Goal: Task Accomplishment & Management: Use online tool/utility

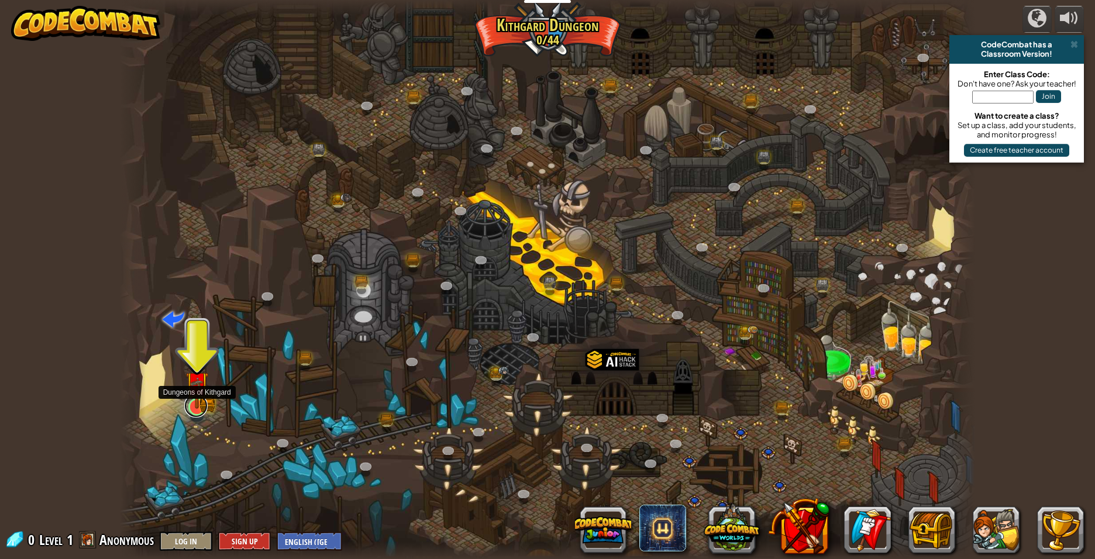
click at [205, 409] on link at bounding box center [195, 405] width 23 height 23
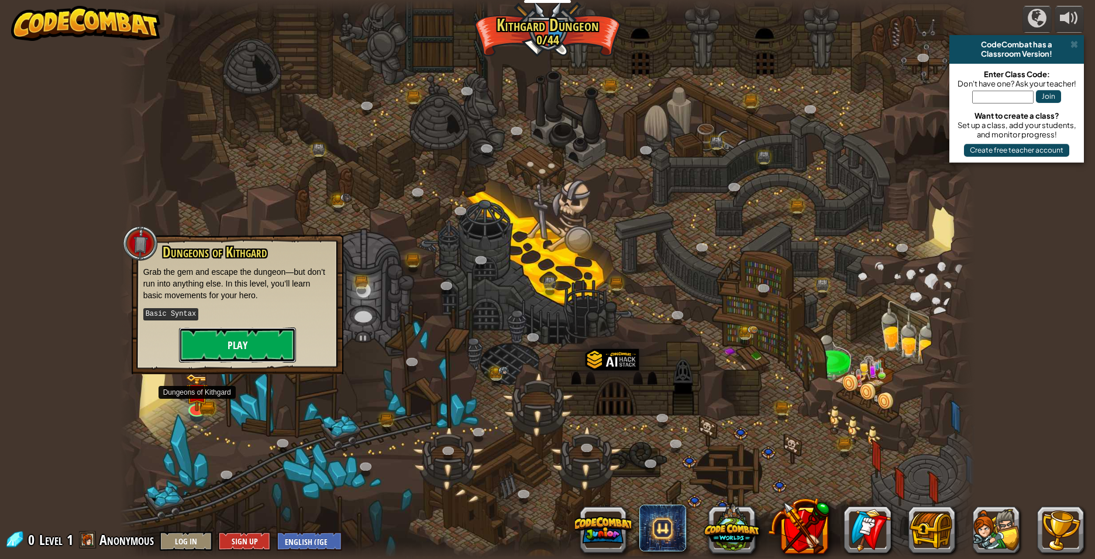
click at [236, 349] on button "Play" at bounding box center [237, 345] width 117 height 35
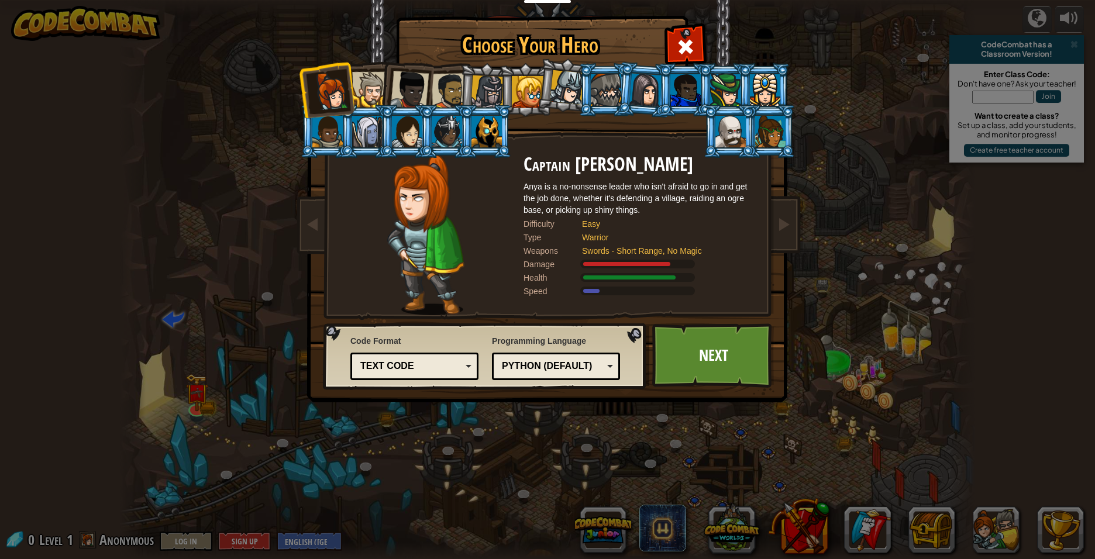
click at [723, 475] on div "Choose Your Hero 0 Captain [PERSON_NAME] is a no-nonsense leader who isn't afra…" at bounding box center [547, 279] width 1095 height 559
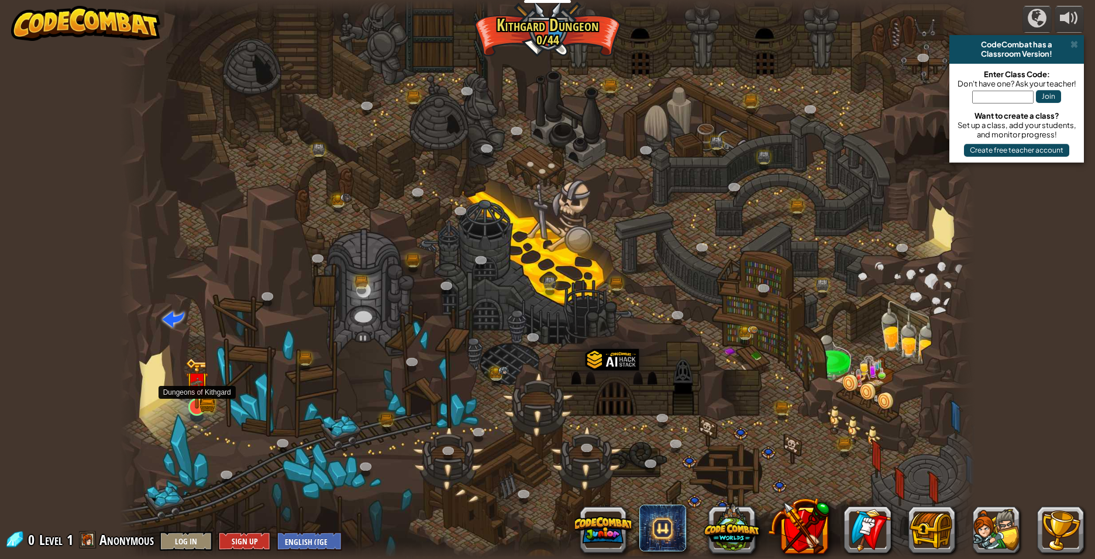
click at [186, 391] on img at bounding box center [197, 383] width 23 height 51
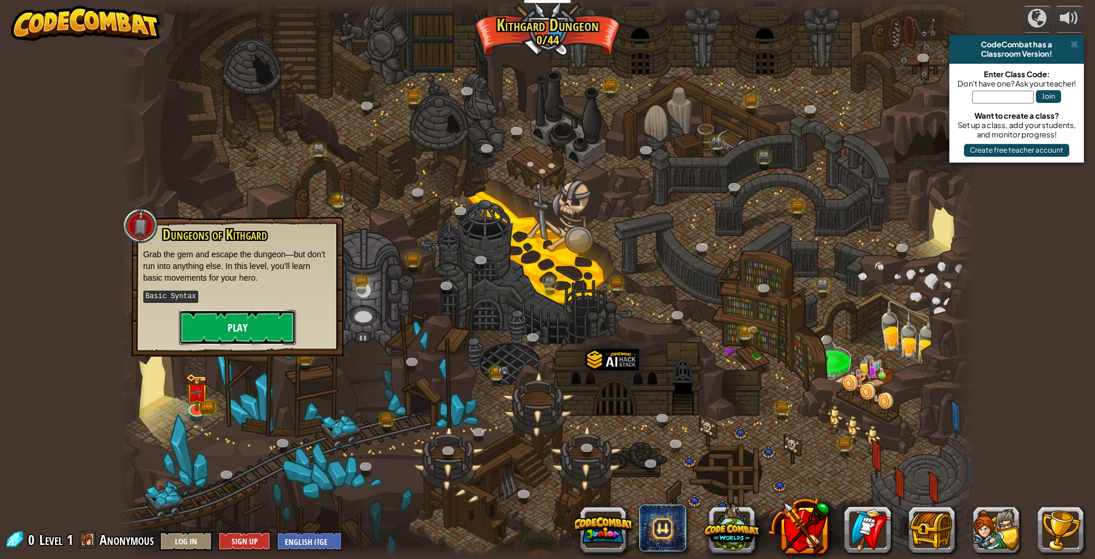
click at [231, 331] on button "Play" at bounding box center [237, 327] width 117 height 35
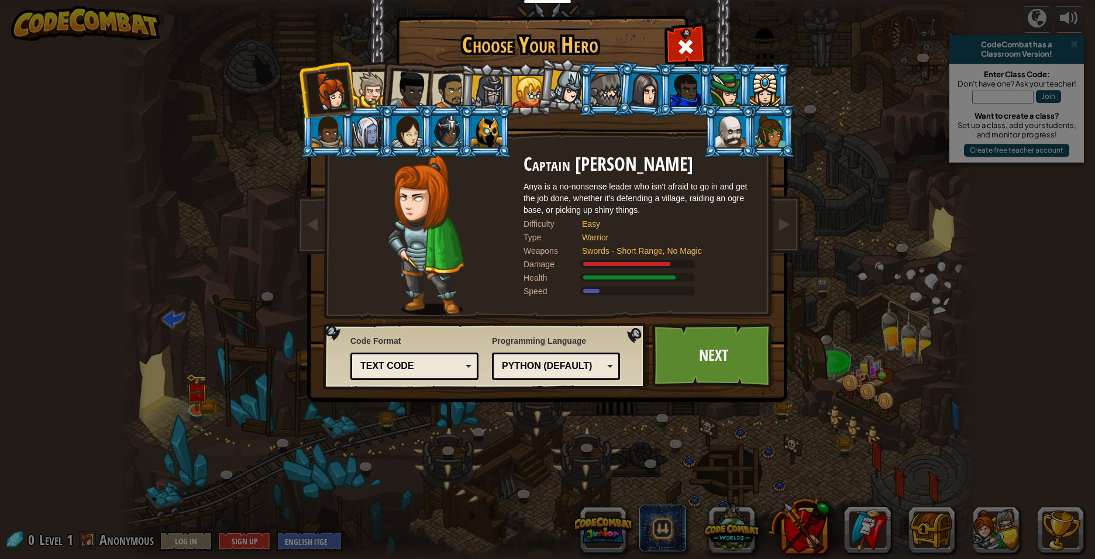
click at [601, 361] on div "Python (Default)" at bounding box center [552, 366] width 101 height 13
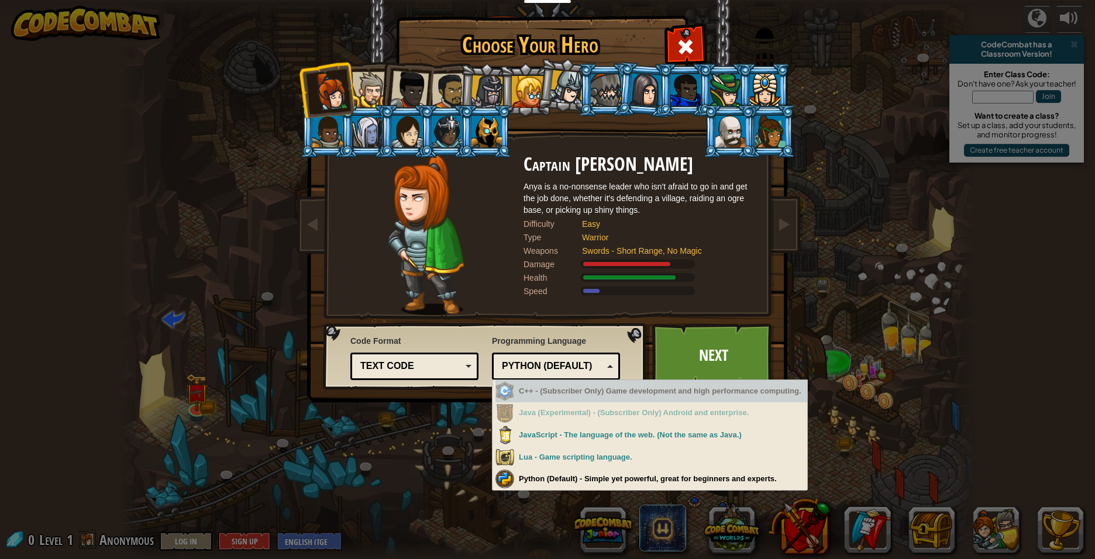
click at [537, 281] on div "Health" at bounding box center [553, 278] width 59 height 12
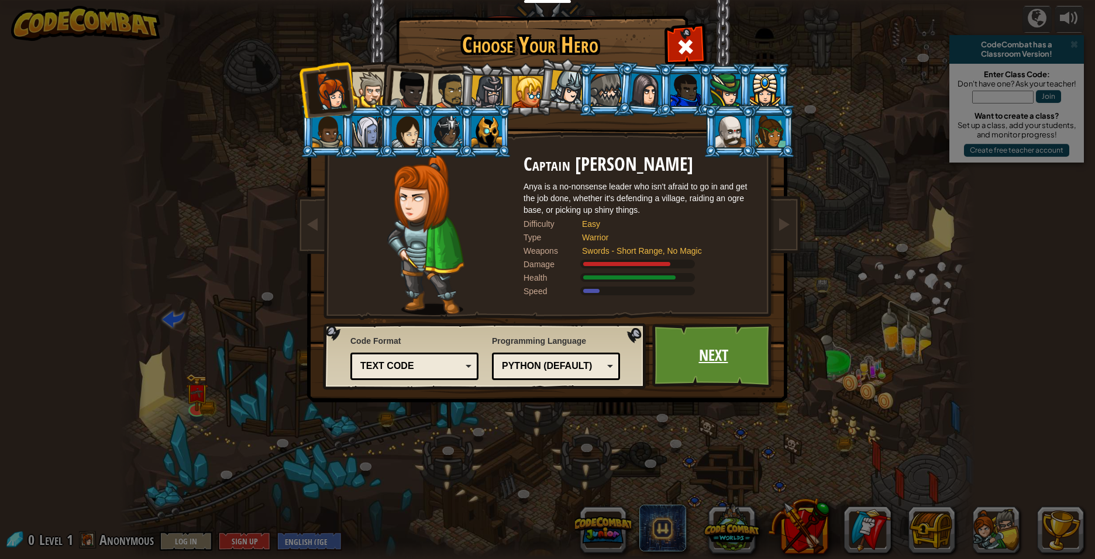
click at [705, 364] on link "Next" at bounding box center [713, 356] width 122 height 64
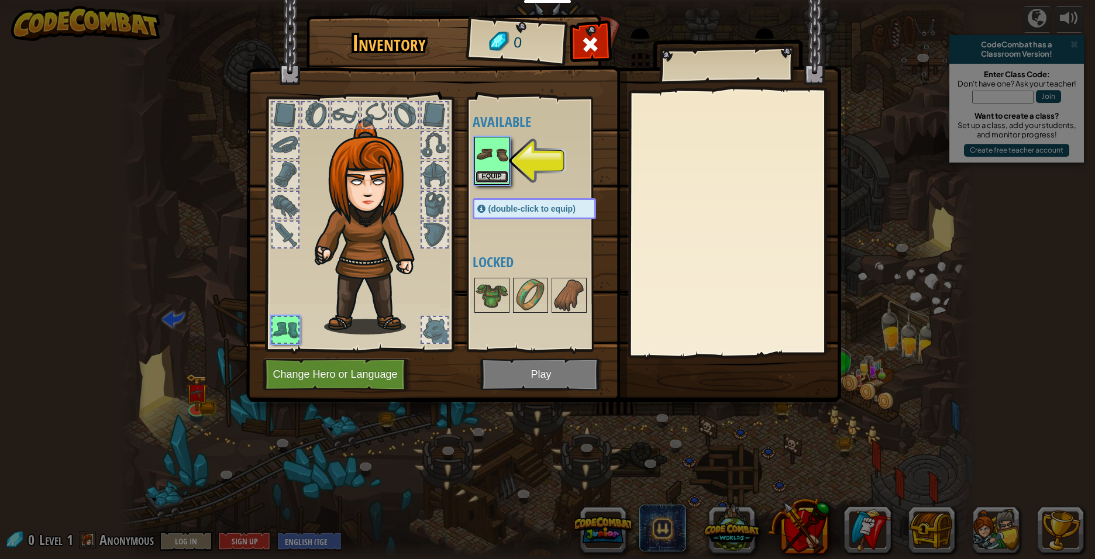
click at [493, 173] on button "Equip" at bounding box center [492, 177] width 33 height 12
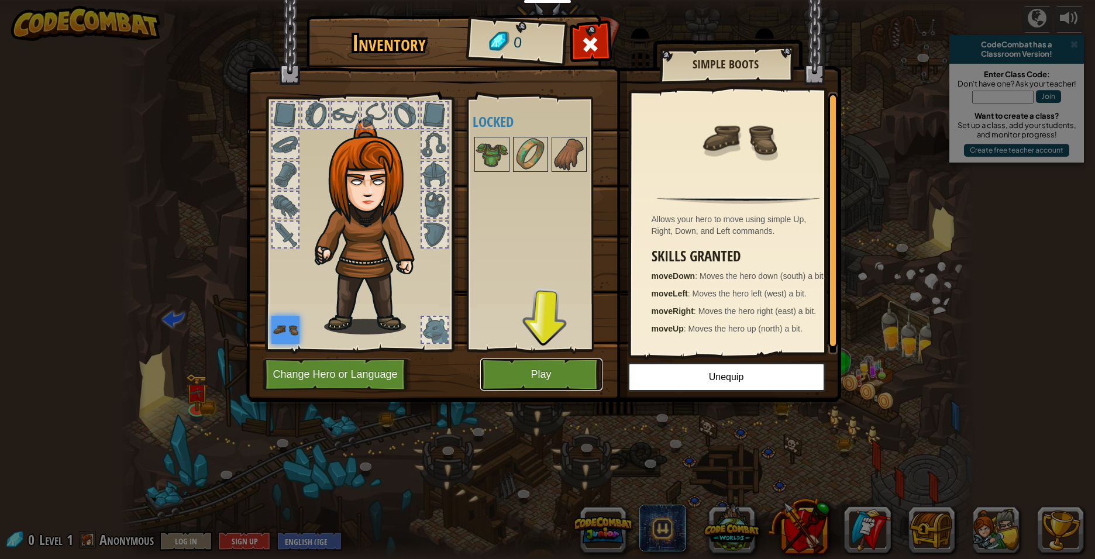
click at [551, 368] on button "Play" at bounding box center [541, 375] width 122 height 32
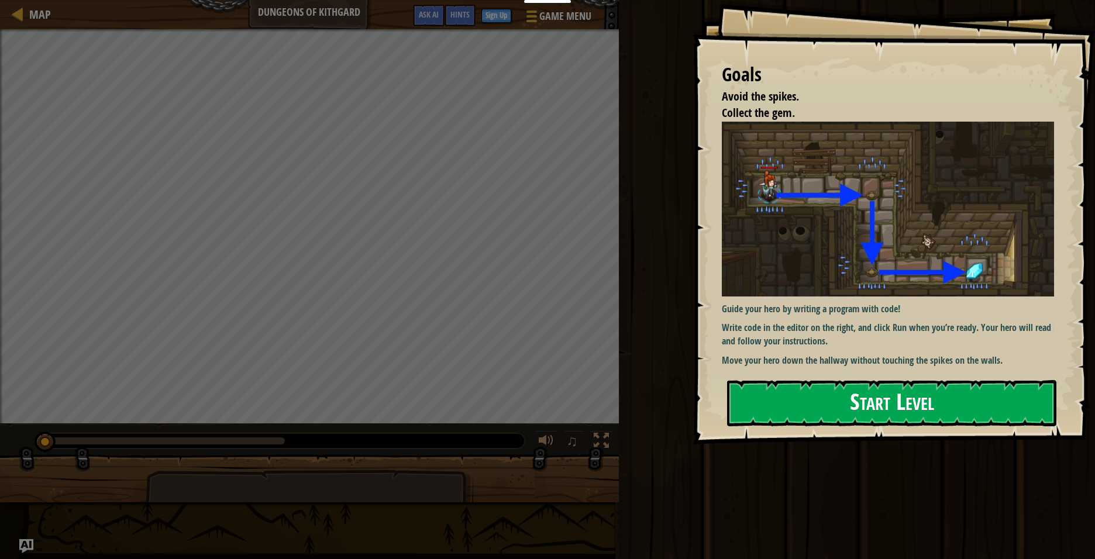
click at [863, 404] on button "Start Level" at bounding box center [891, 403] width 329 height 46
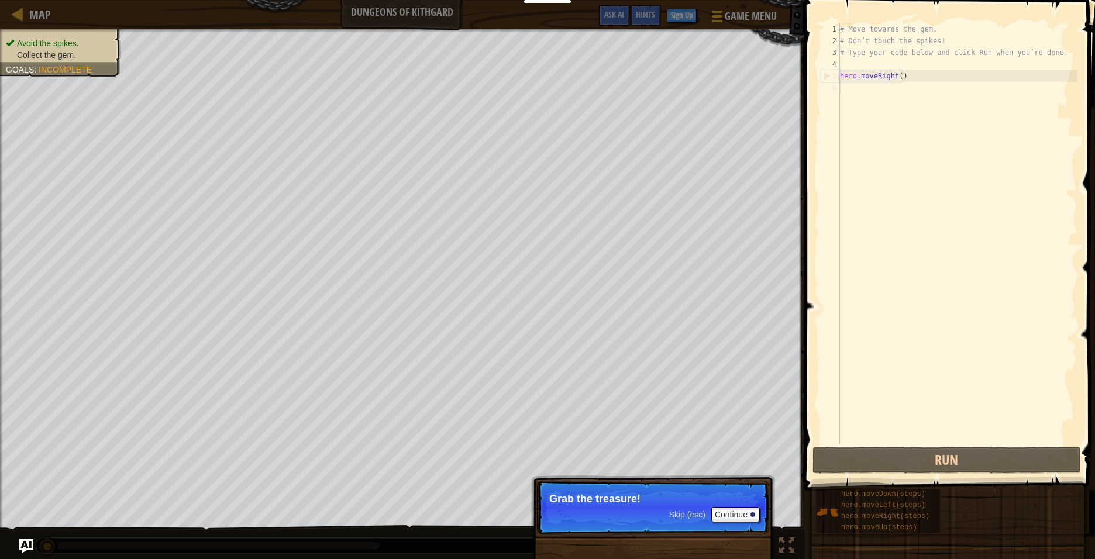
click at [605, 501] on p "Grab the treasure!" at bounding box center [653, 499] width 208 height 12
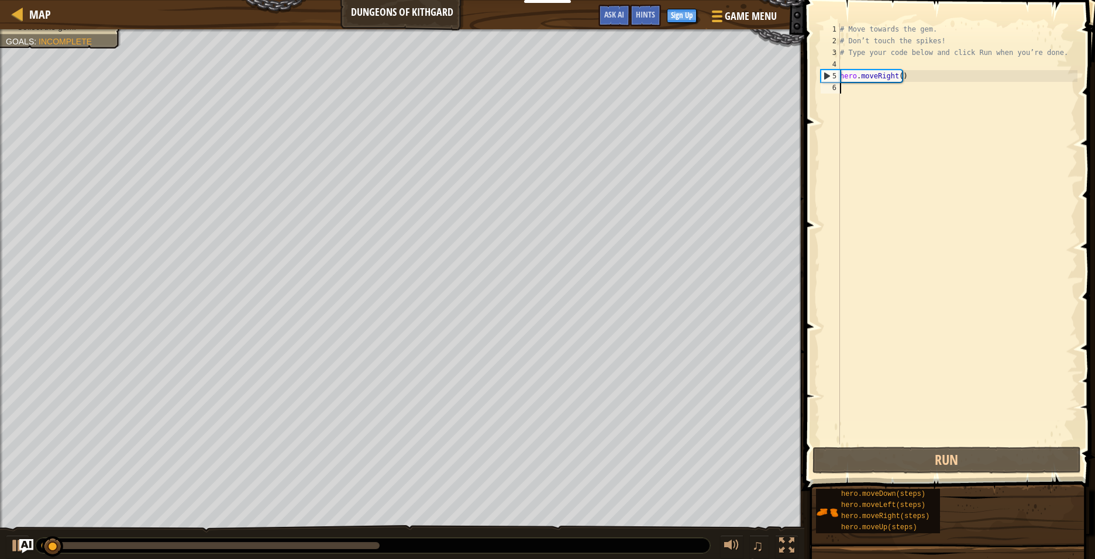
scroll to position [5, 0]
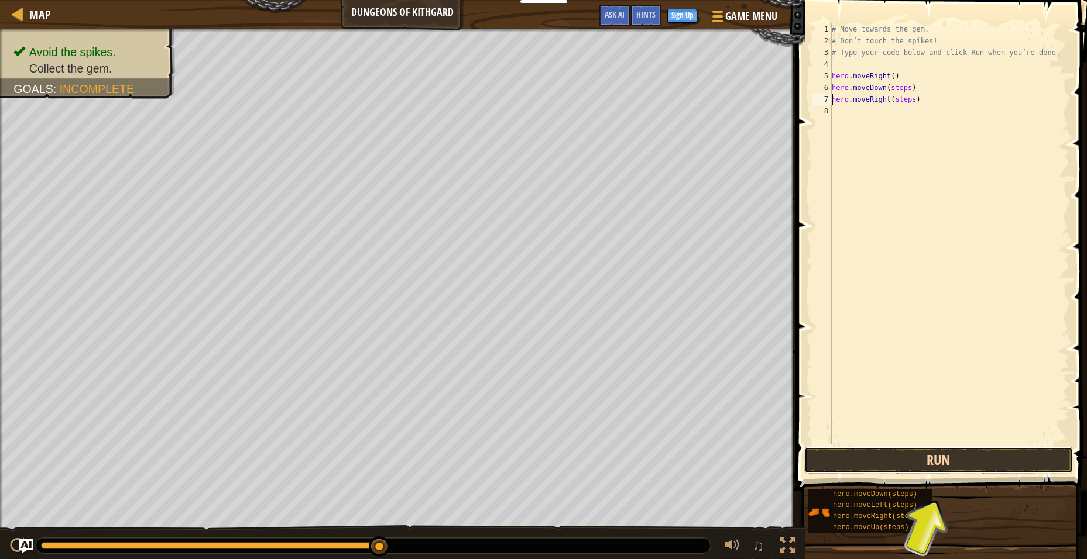
click at [936, 463] on button "Run" at bounding box center [938, 460] width 269 height 27
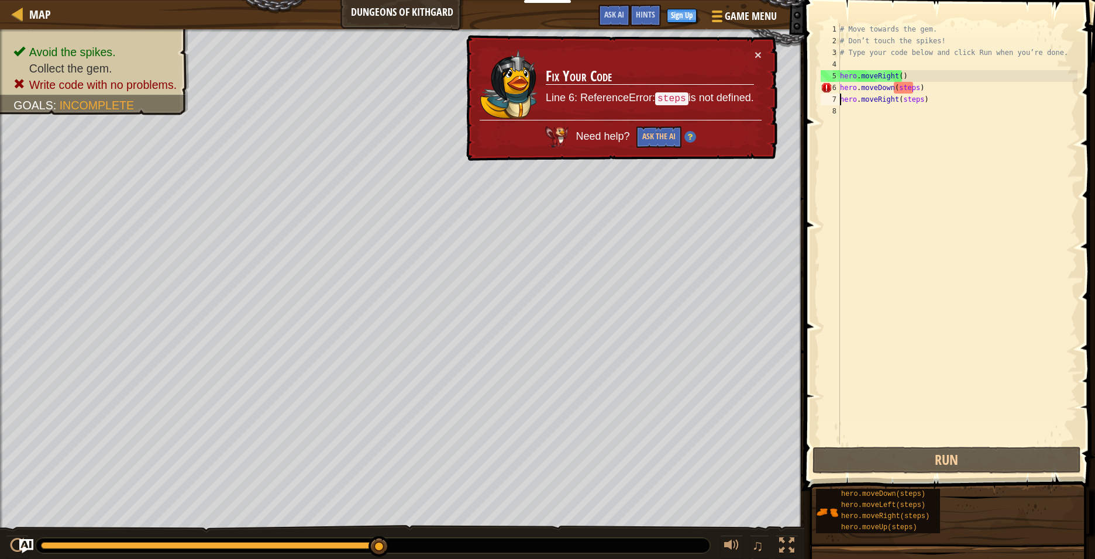
click at [912, 90] on div "# Move towards the gem. # Don’t touch the spikes! # Type your code below and cl…" at bounding box center [958, 245] width 240 height 445
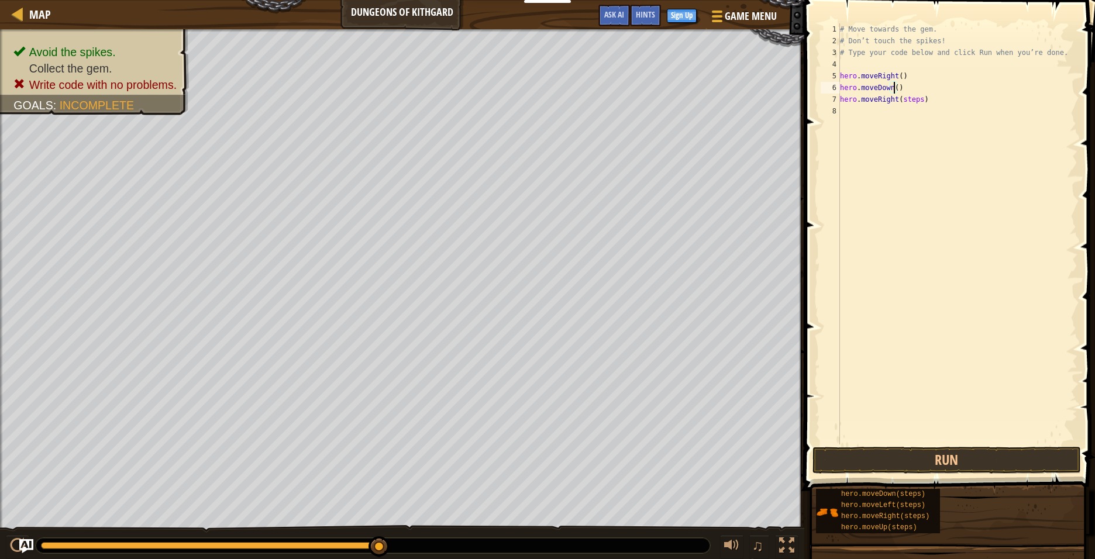
click at [915, 101] on div "# Move towards the gem. # Don’t touch the spikes! # Type your code below and cl…" at bounding box center [958, 245] width 240 height 445
type textarea "hero.moveRight()"
click at [896, 457] on button "Run" at bounding box center [947, 460] width 269 height 27
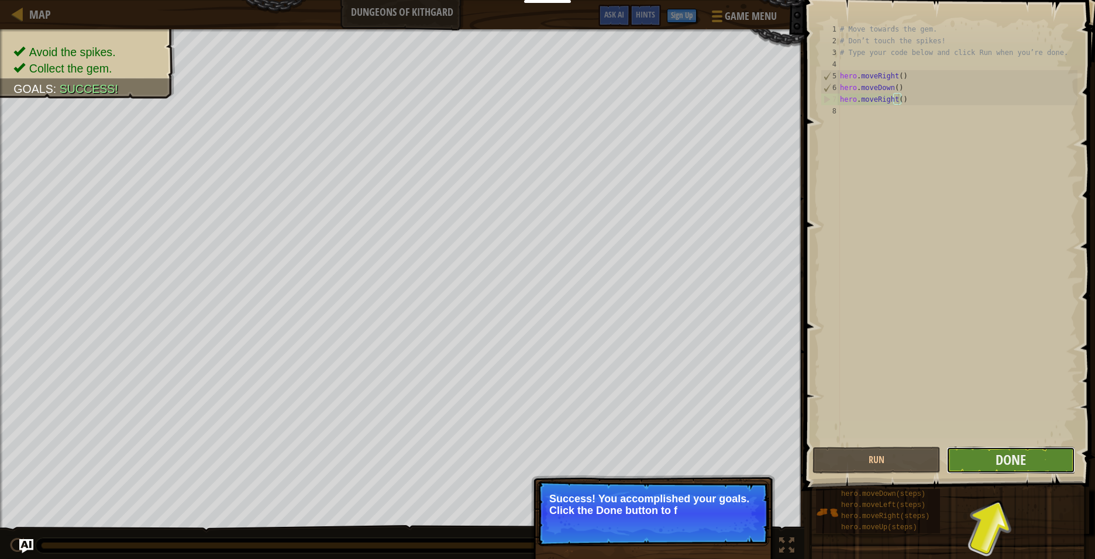
click at [981, 461] on button "Done" at bounding box center [1011, 460] width 128 height 27
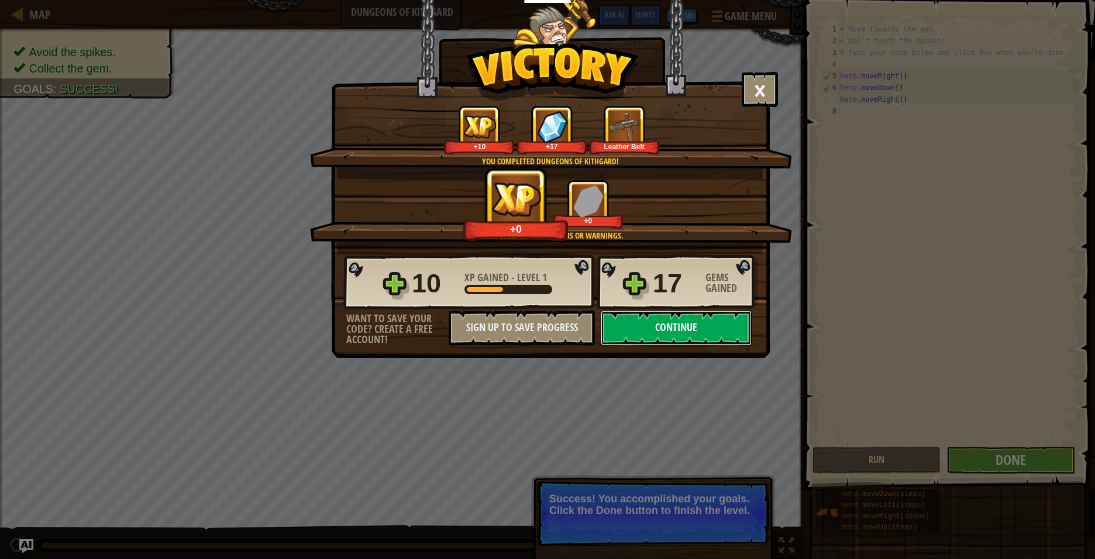
click at [648, 326] on button "Continue" at bounding box center [676, 328] width 151 height 35
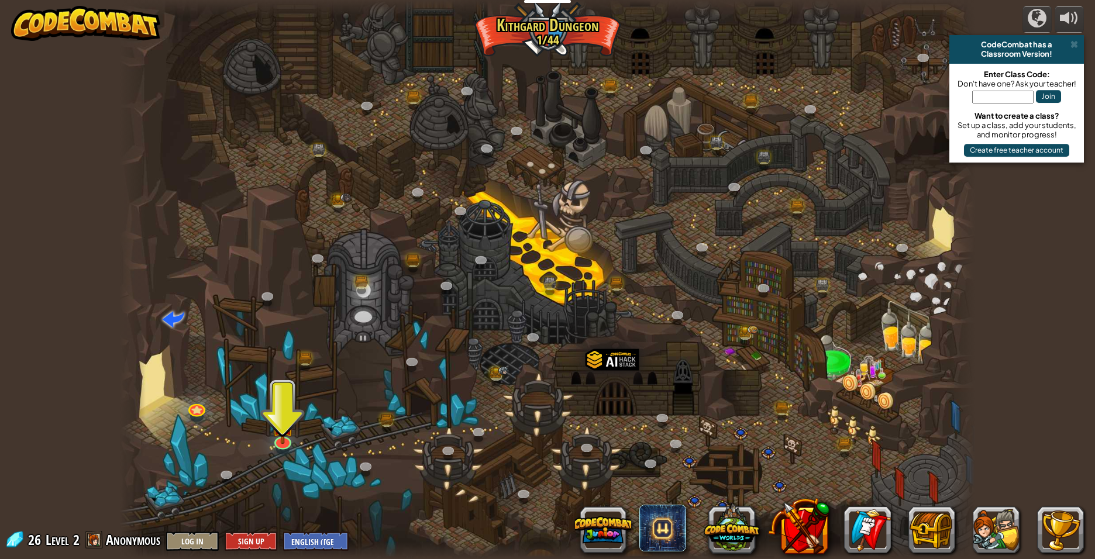
click at [266, 396] on div at bounding box center [548, 279] width 856 height 559
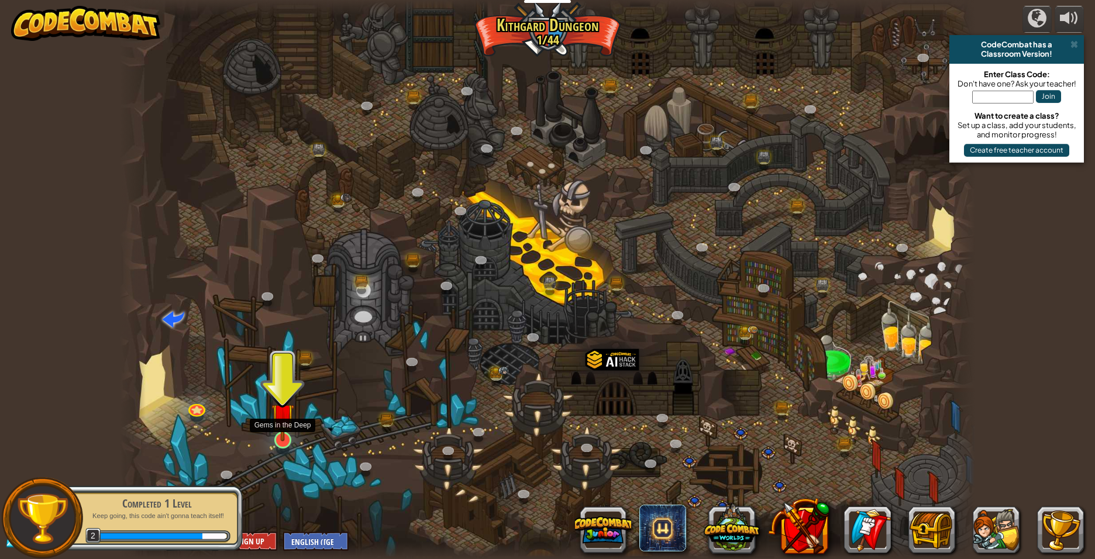
click at [280, 424] on img at bounding box center [283, 415] width 23 height 53
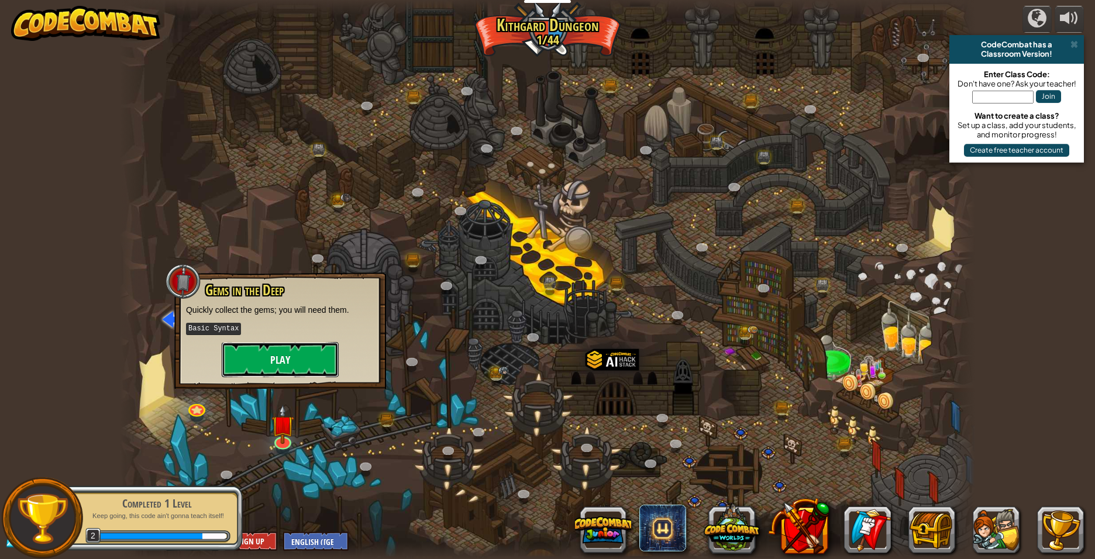
click at [283, 357] on button "Play" at bounding box center [280, 359] width 117 height 35
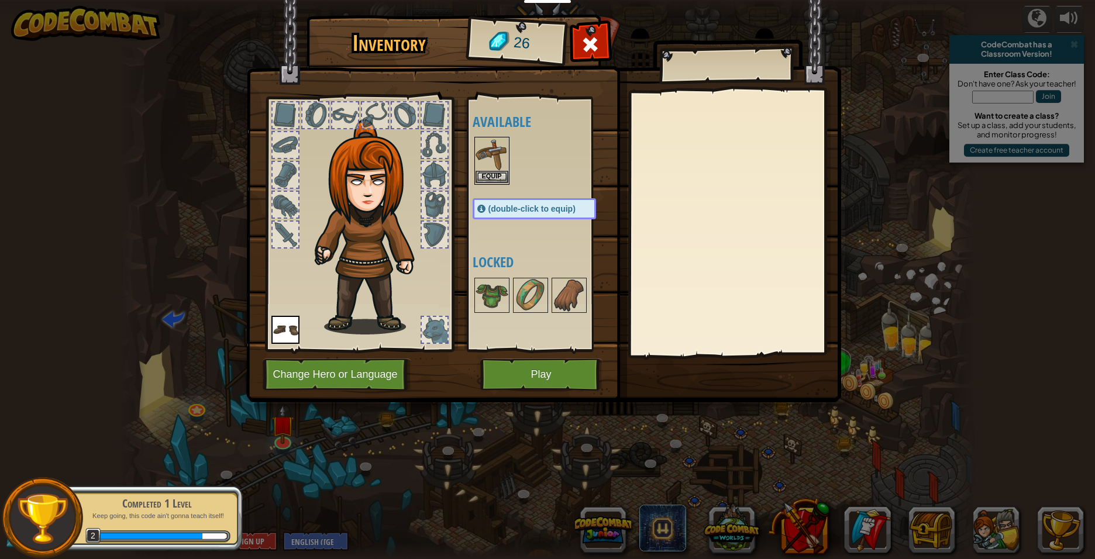
click at [499, 170] on img at bounding box center [492, 154] width 33 height 33
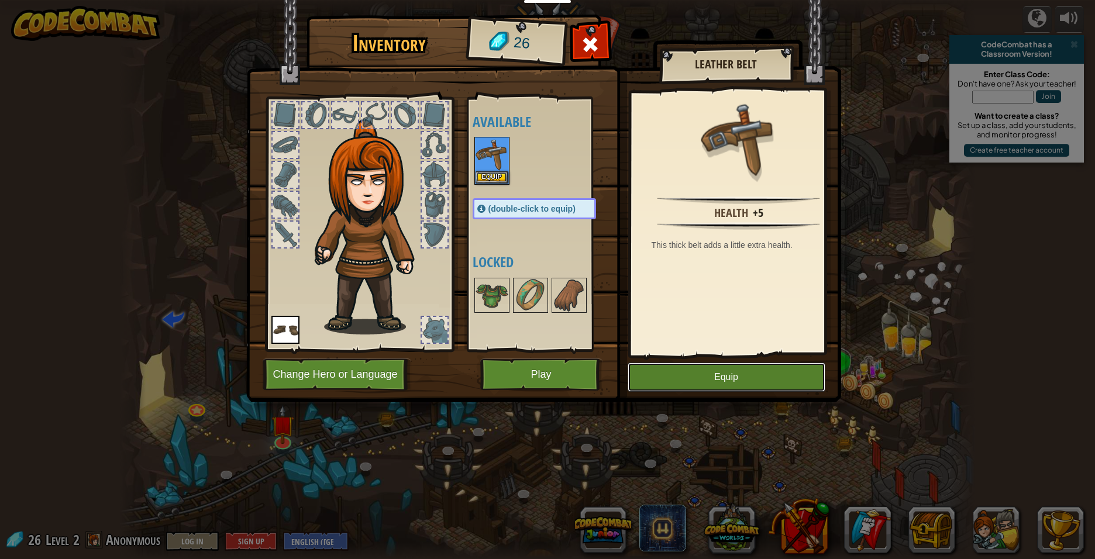
click at [657, 379] on button "Equip" at bounding box center [727, 377] width 198 height 29
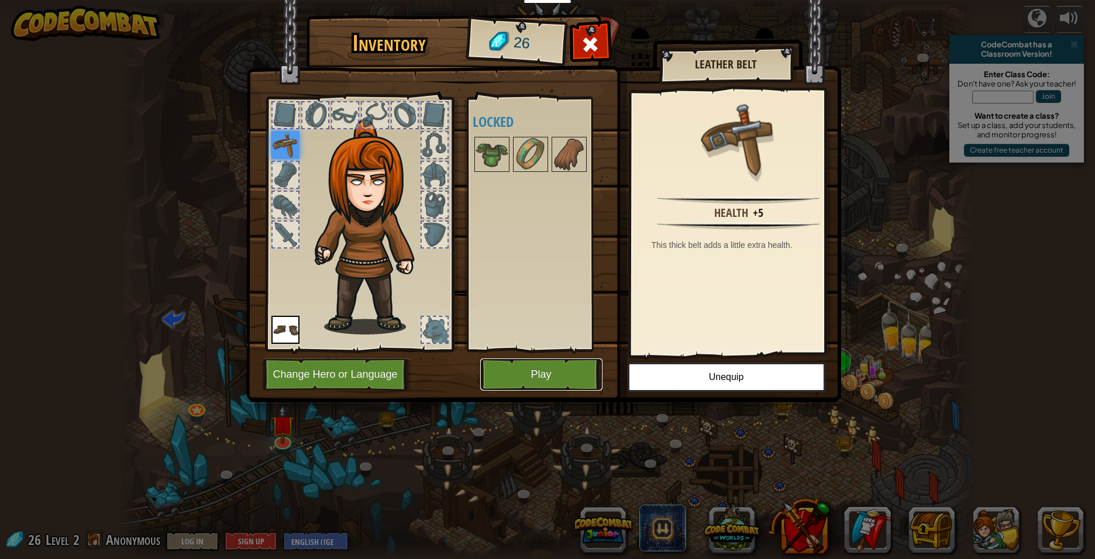
click at [520, 364] on button "Play" at bounding box center [541, 375] width 122 height 32
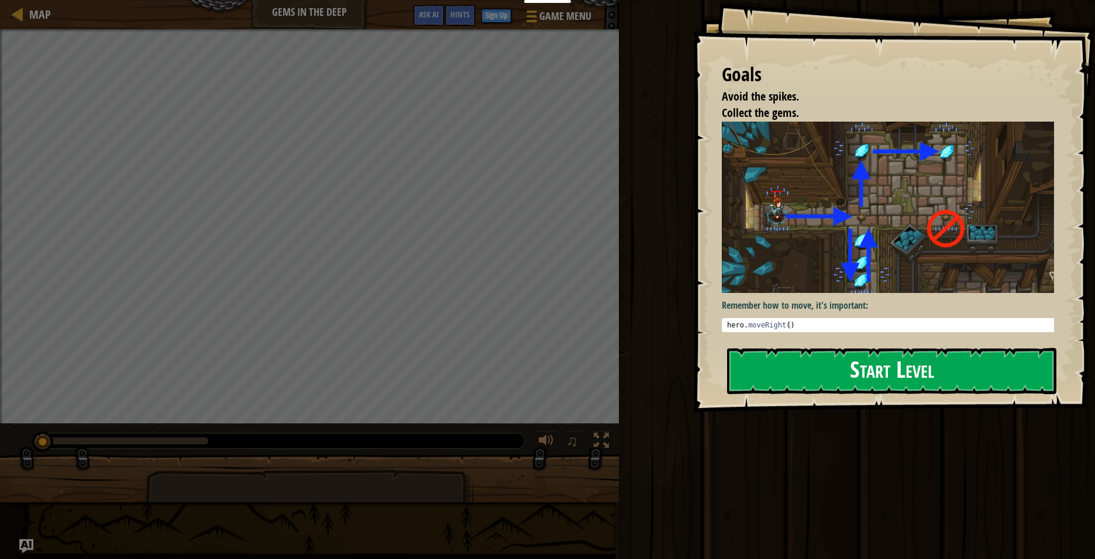
click at [912, 377] on button "Start Level" at bounding box center [891, 371] width 329 height 46
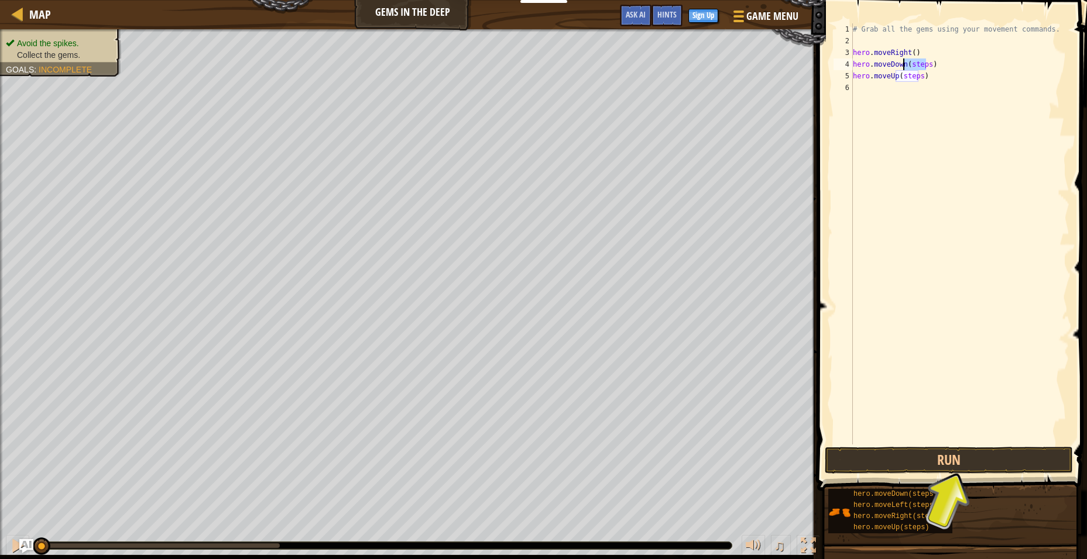
drag, startPoint x: 934, startPoint y: 67, endPoint x: 911, endPoint y: 67, distance: 23.4
click at [911, 67] on div "# Grab all the gems using your movement commands. hero . moveRight ( ) hero . m…" at bounding box center [959, 245] width 219 height 445
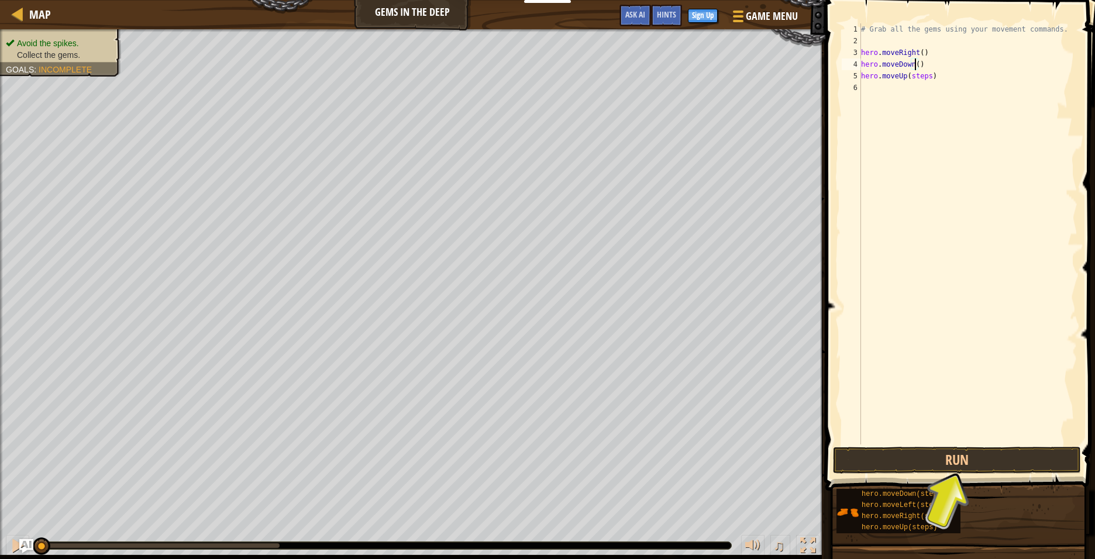
click at [917, 77] on div "# Grab all the gems using your movement commands. hero . moveRight ( ) hero . m…" at bounding box center [968, 245] width 219 height 445
type textarea "hero.moveUp(steps)"
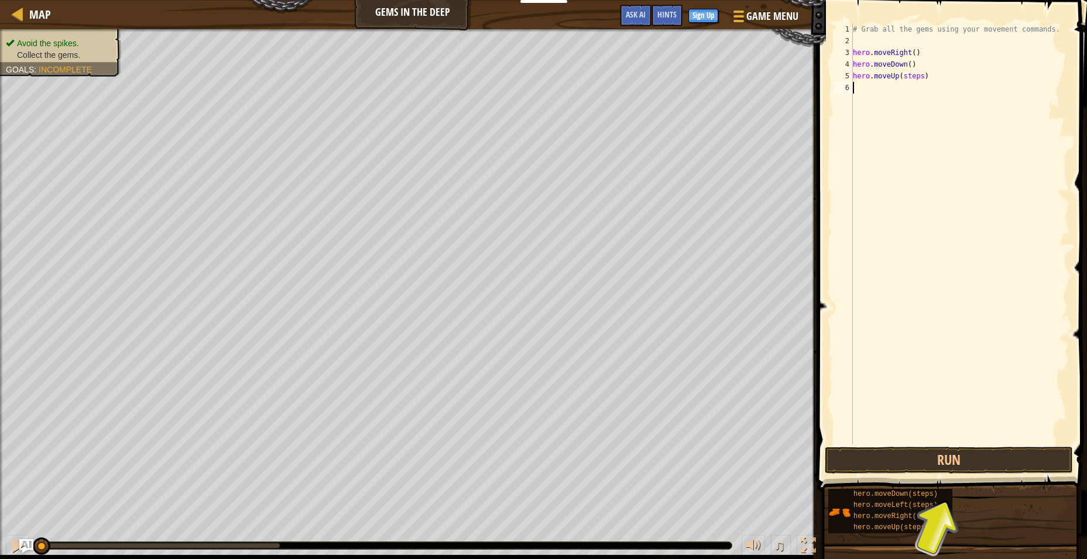
drag, startPoint x: 906, startPoint y: 222, endPoint x: 897, endPoint y: 233, distance: 14.2
drag, startPoint x: 897, startPoint y: 233, endPoint x: 925, endPoint y: 75, distance: 160.4
click at [925, 75] on div "# Grab all the gems using your movement commands. hero . moveRight ( ) hero . m…" at bounding box center [959, 245] width 219 height 445
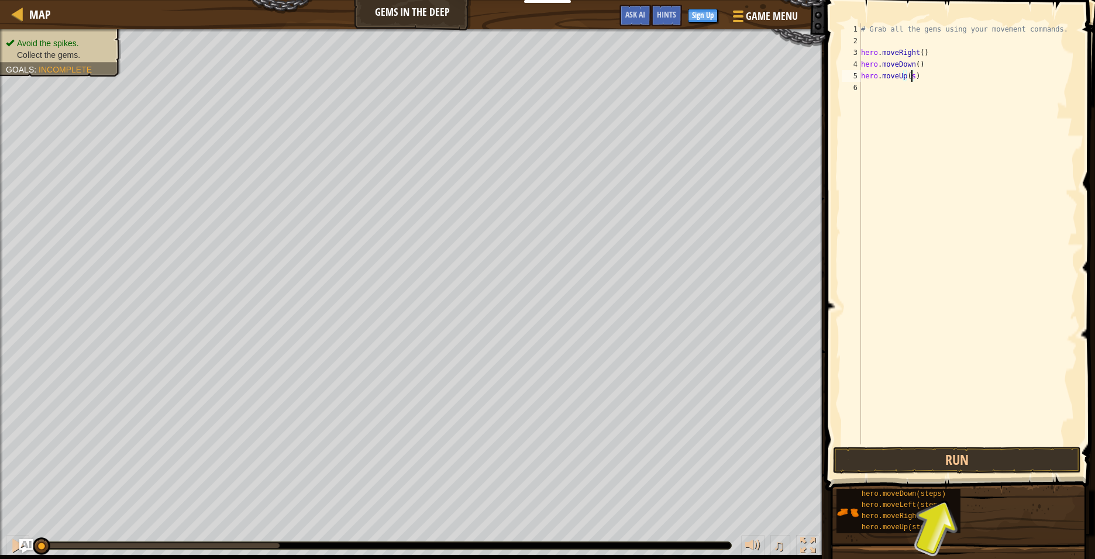
type textarea "hero.moveUp()"
drag, startPoint x: 930, startPoint y: 88, endPoint x: 921, endPoint y: 88, distance: 9.4
click at [921, 88] on div "# Grab all the gems using your movement commands. hero . moveRight ( ) hero . m…" at bounding box center [968, 245] width 219 height 445
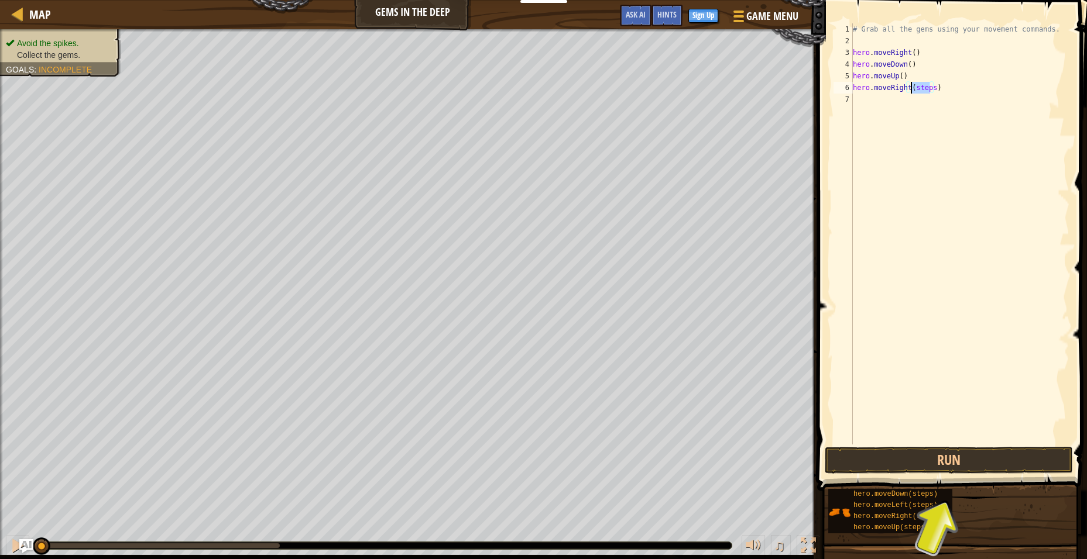
type textarea "hero.moveRight()"
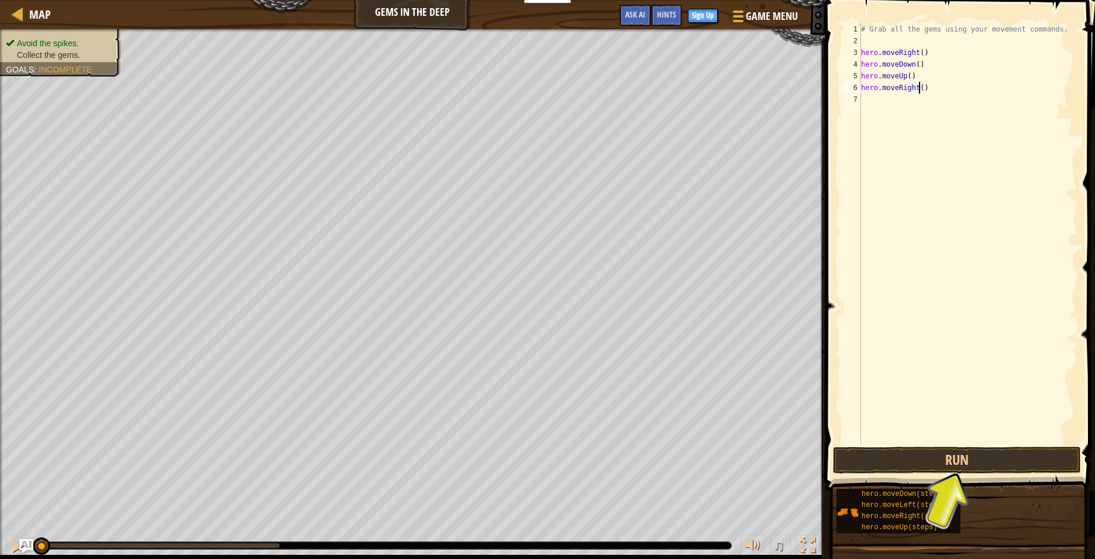
click at [1004, 248] on div "# Grab all the gems using your movement commands. hero . moveRight ( ) hero . m…" at bounding box center [968, 245] width 219 height 445
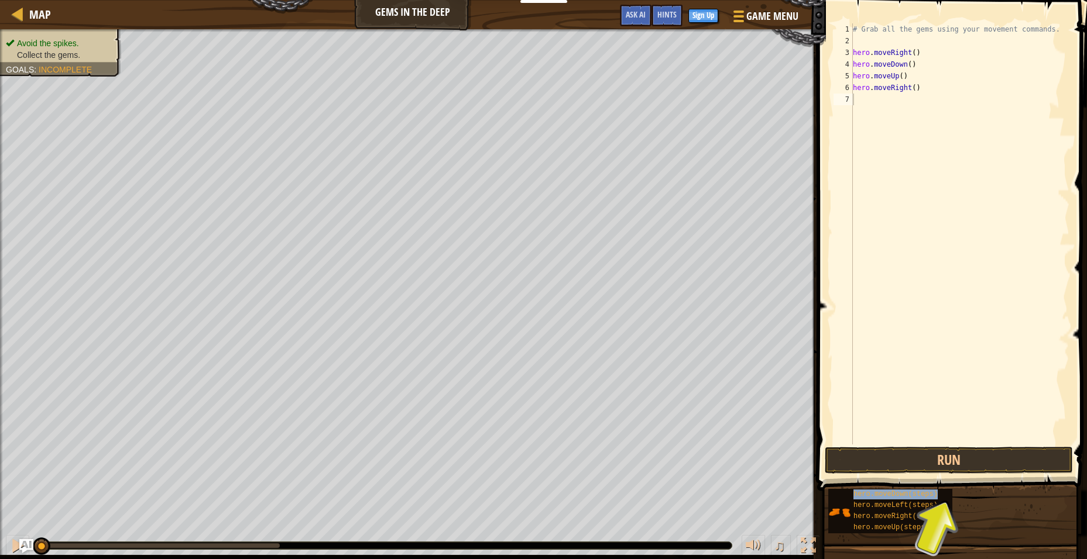
type textarea "hero.moveDown(steps)"
click at [928, 99] on div "# Grab all the gems using your movement commands. hero . moveRight ( ) hero . m…" at bounding box center [959, 245] width 219 height 445
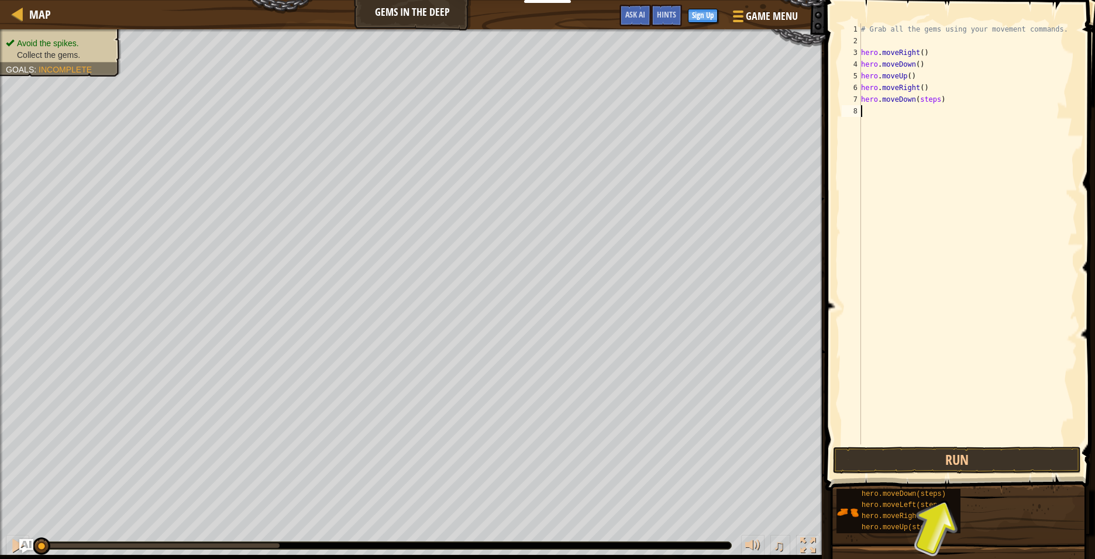
click at [942, 109] on div "# Grab all the gems using your movement commands. hero . moveRight ( ) hero . m…" at bounding box center [968, 245] width 219 height 445
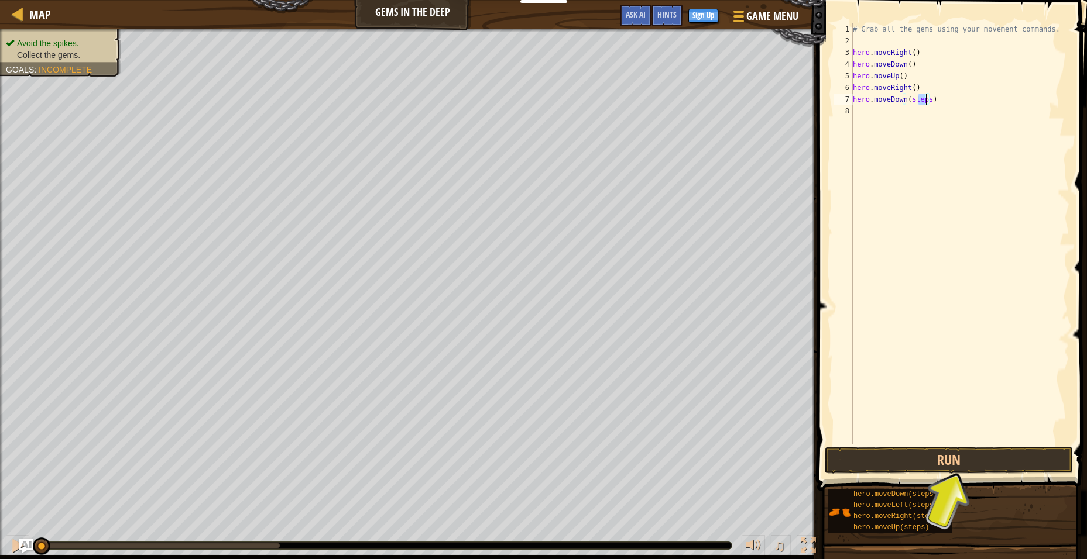
click at [928, 97] on div "# Grab all the gems using your movement commands. hero . moveRight ( ) hero . m…" at bounding box center [959, 245] width 219 height 445
click at [924, 458] on button "Run" at bounding box center [949, 460] width 248 height 27
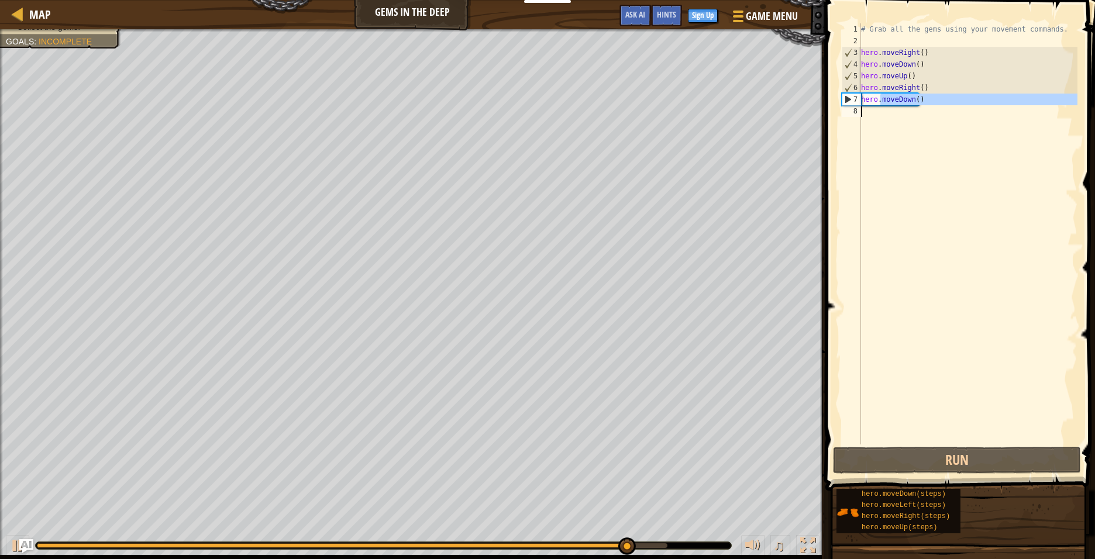
drag, startPoint x: 880, startPoint y: 104, endPoint x: 889, endPoint y: 175, distance: 72.0
click at [889, 175] on div "# Grab all the gems using your movement commands. hero . moveRight ( ) hero . m…" at bounding box center [968, 245] width 219 height 445
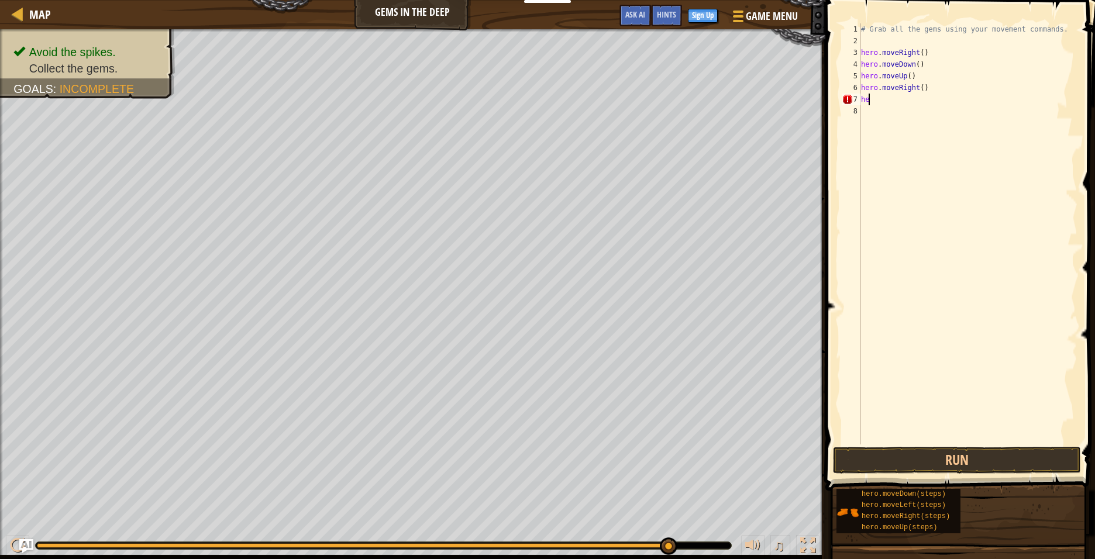
type textarea "h"
click at [928, 92] on div "# Grab all the gems using your movement commands. hero . moveRight ( ) hero . m…" at bounding box center [968, 245] width 219 height 445
drag, startPoint x: 928, startPoint y: 92, endPoint x: 1055, endPoint y: 88, distance: 127.7
click at [1055, 88] on div "# Grab all the gems using your movement commands. hero . moveRight ( ) hero . m…" at bounding box center [968, 245] width 219 height 445
click at [906, 77] on div "# Grab all the gems using your movement commands. hero . moveRight ( ) hero . m…" at bounding box center [968, 245] width 219 height 445
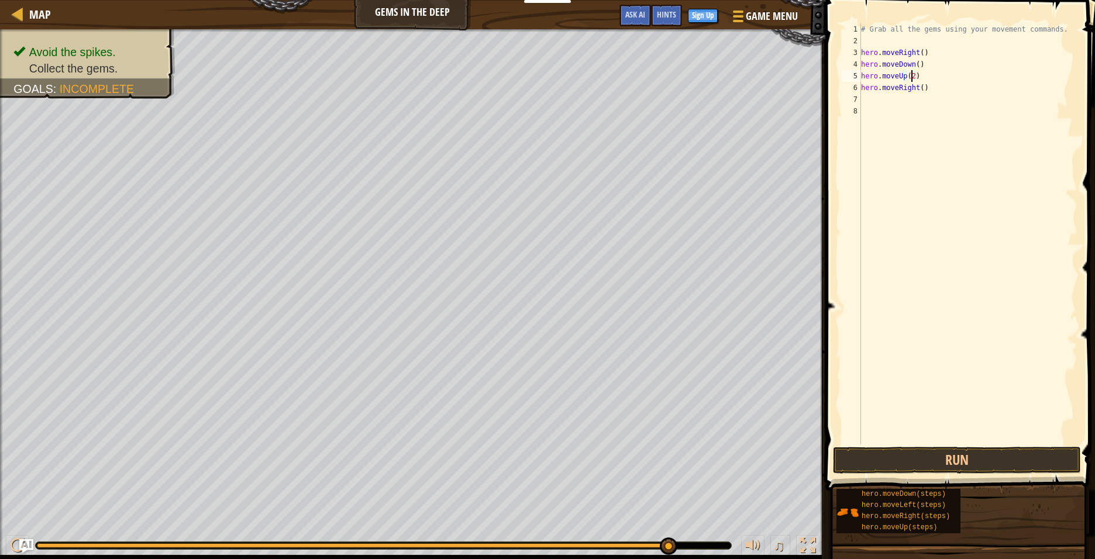
scroll to position [5, 4]
click at [932, 99] on div "# Grab all the gems using your movement commands. hero . moveRight ( ) hero . m…" at bounding box center [968, 233] width 219 height 421
type textarea "hero.moveDown()"
click at [921, 465] on button "Run" at bounding box center [957, 460] width 248 height 27
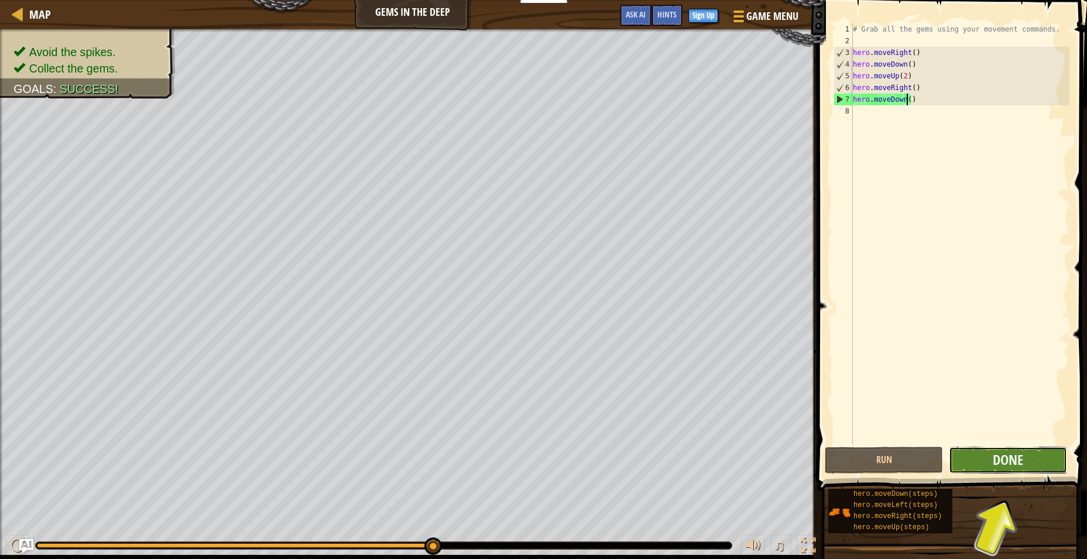
click at [998, 455] on span "Done" at bounding box center [1007, 460] width 30 height 19
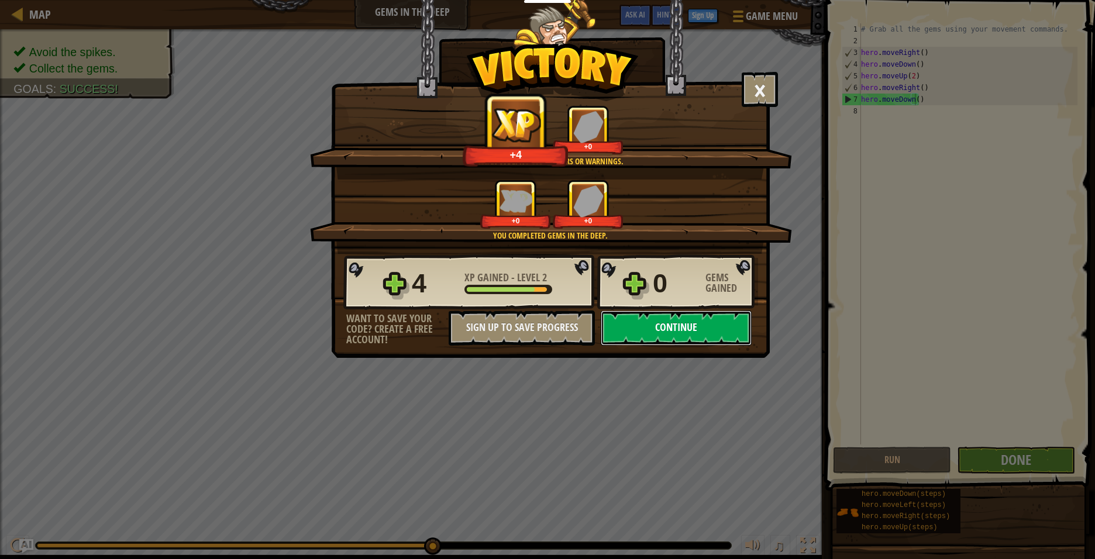
click at [691, 329] on button "Continue" at bounding box center [676, 328] width 151 height 35
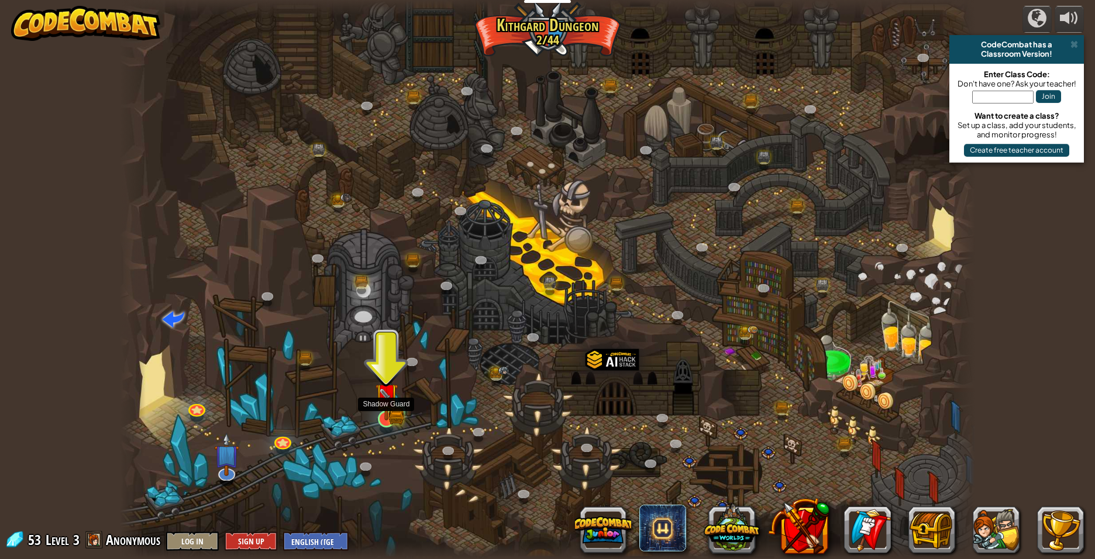
click at [377, 400] on img at bounding box center [386, 395] width 23 height 51
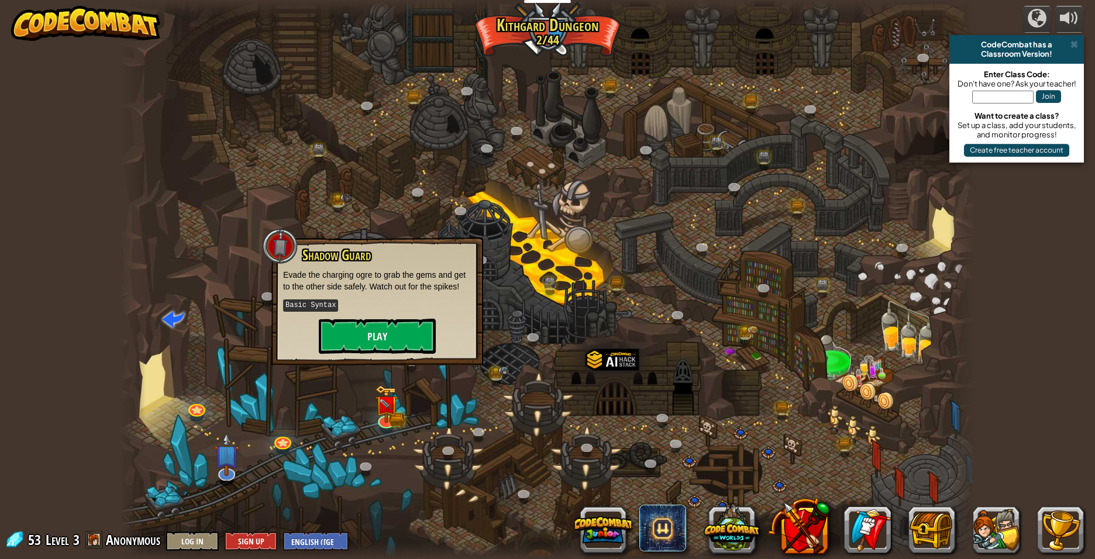
click at [392, 314] on div "Shadow Guard Evade the charging ogre to grab the gems and get to the other side…" at bounding box center [377, 301] width 188 height 107
click at [393, 337] on button "Play" at bounding box center [377, 336] width 117 height 35
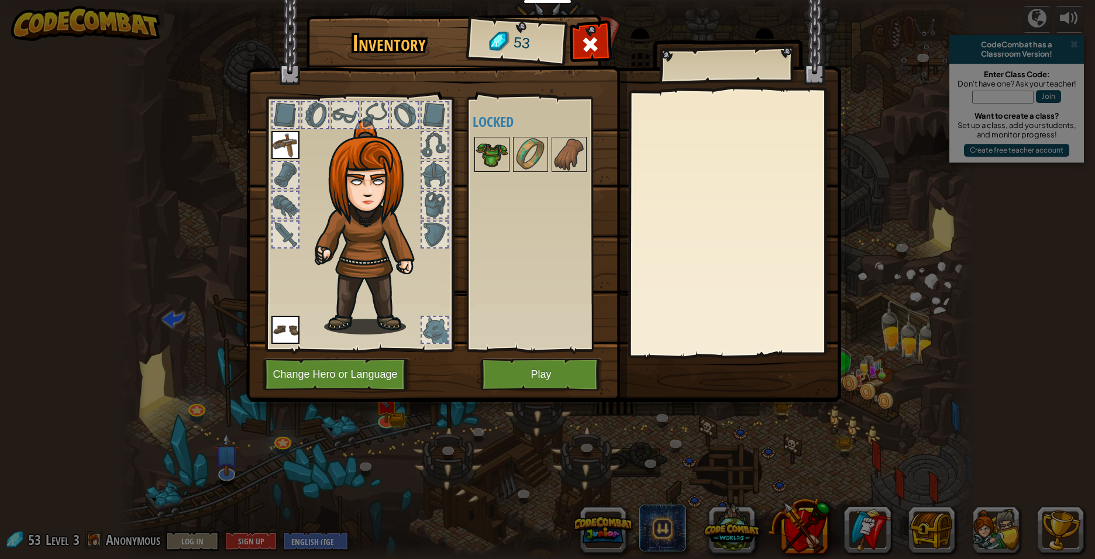
click at [493, 149] on img at bounding box center [492, 154] width 33 height 33
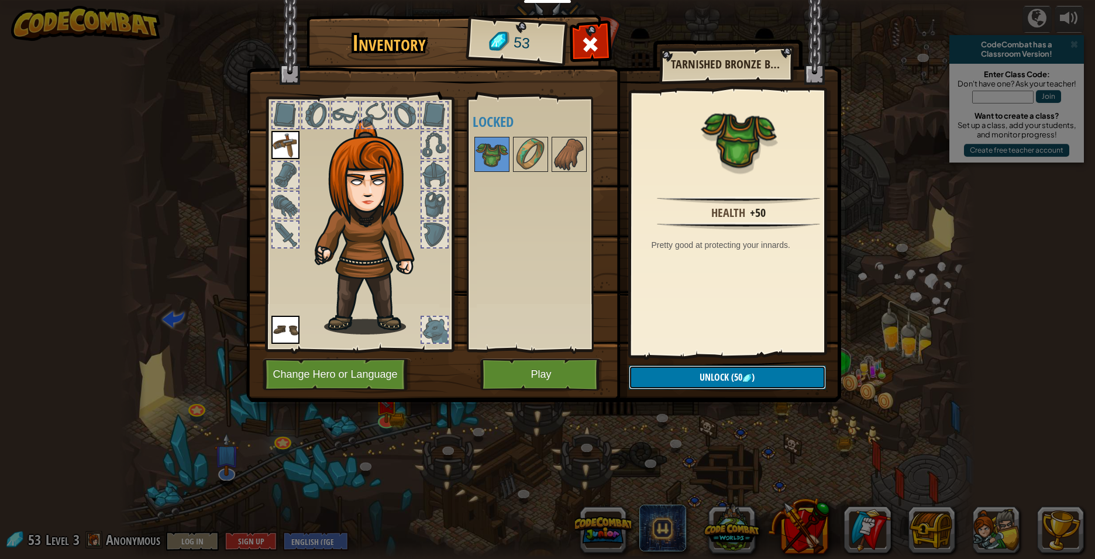
click at [749, 370] on button "Unlock (50 )" at bounding box center [727, 378] width 197 height 24
click at [718, 380] on button "Confirm" at bounding box center [727, 378] width 197 height 24
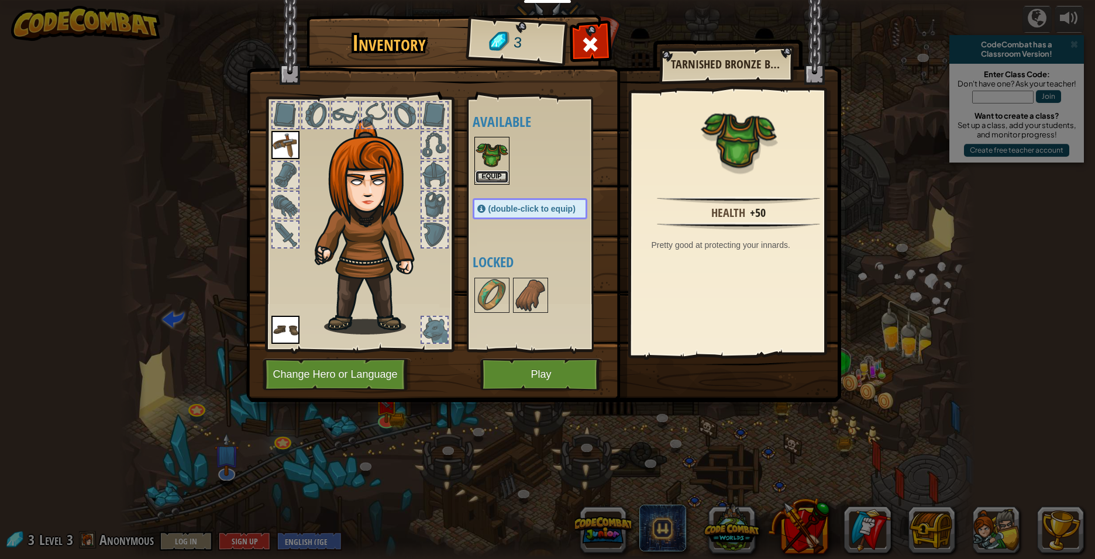
click at [489, 176] on button "Equip" at bounding box center [492, 177] width 33 height 12
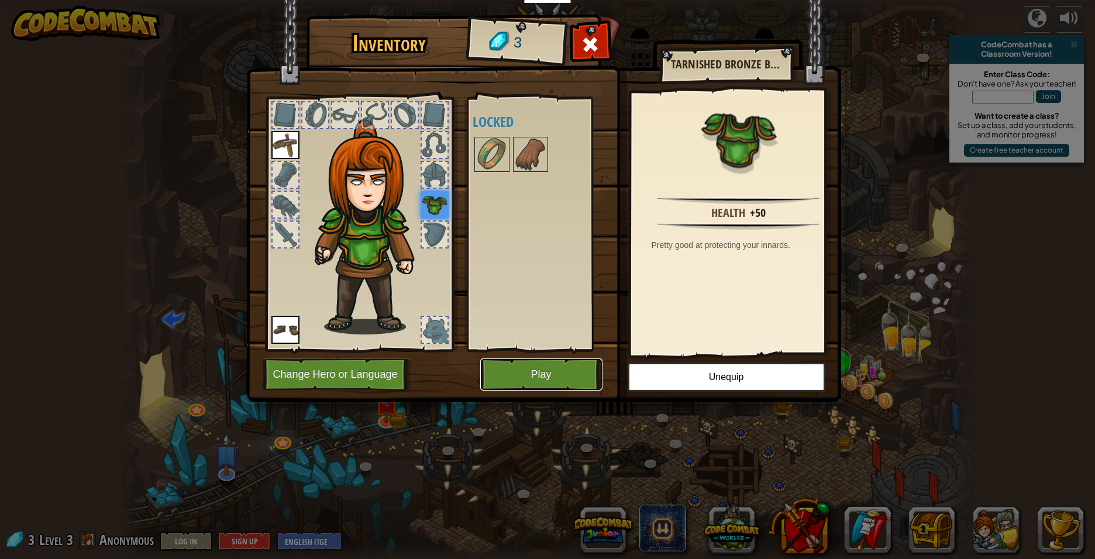
click at [540, 372] on button "Play" at bounding box center [541, 375] width 122 height 32
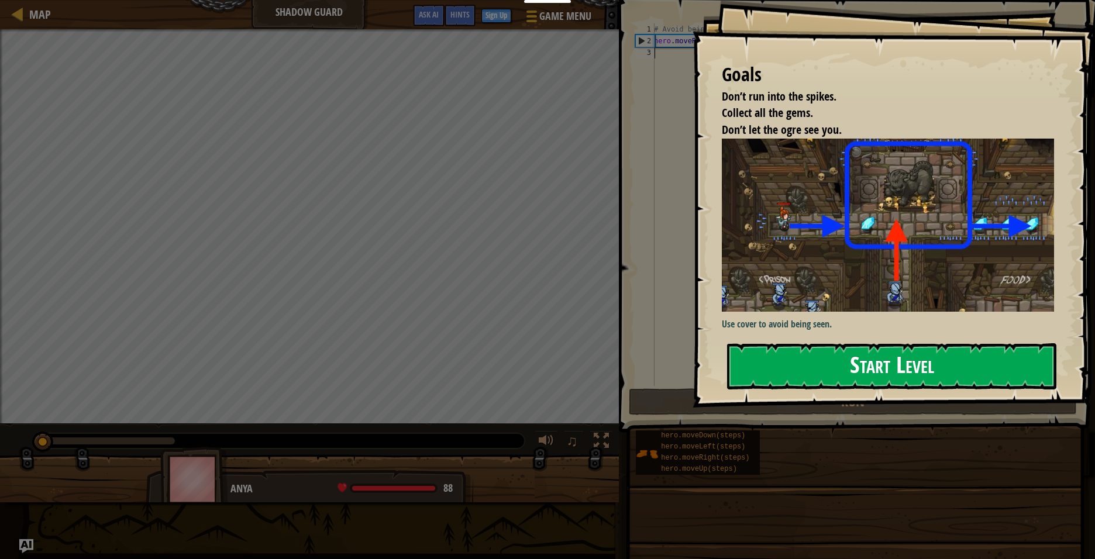
click at [884, 366] on button "Start Level" at bounding box center [891, 367] width 329 height 46
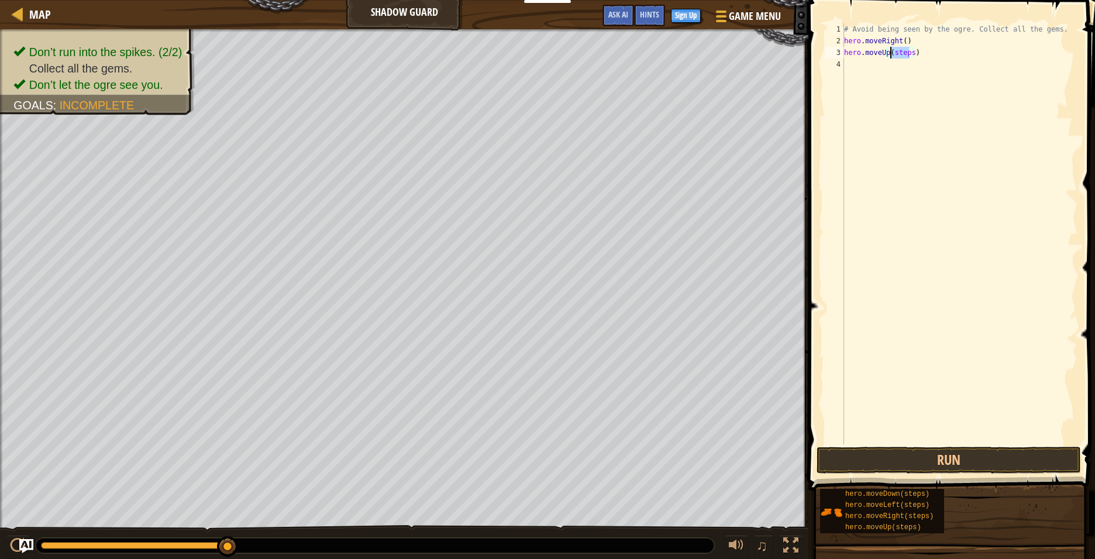
drag, startPoint x: 909, startPoint y: 51, endPoint x: 892, endPoint y: 57, distance: 18.0
click at [892, 57] on div "# Avoid being seen by the ogre. Collect all the gems. hero . moveRight ( ) hero…" at bounding box center [960, 245] width 236 height 445
drag, startPoint x: 918, startPoint y: 64, endPoint x: 895, endPoint y: 66, distance: 22.9
click at [895, 66] on div "# Avoid being seen by the ogre. Collect all the gems. hero . moveRight ( ) hero…" at bounding box center [960, 245] width 236 height 445
type textarea "hero.moveRight()"
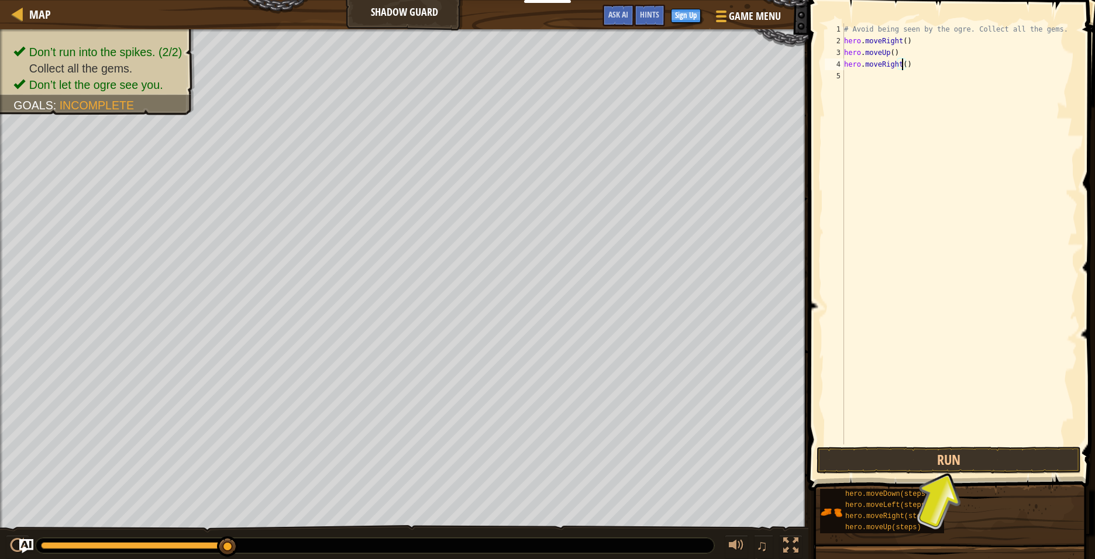
click at [906, 290] on div "# Avoid being seen by the ogre. Collect all the gems. hero . moveRight ( ) hero…" at bounding box center [960, 245] width 236 height 445
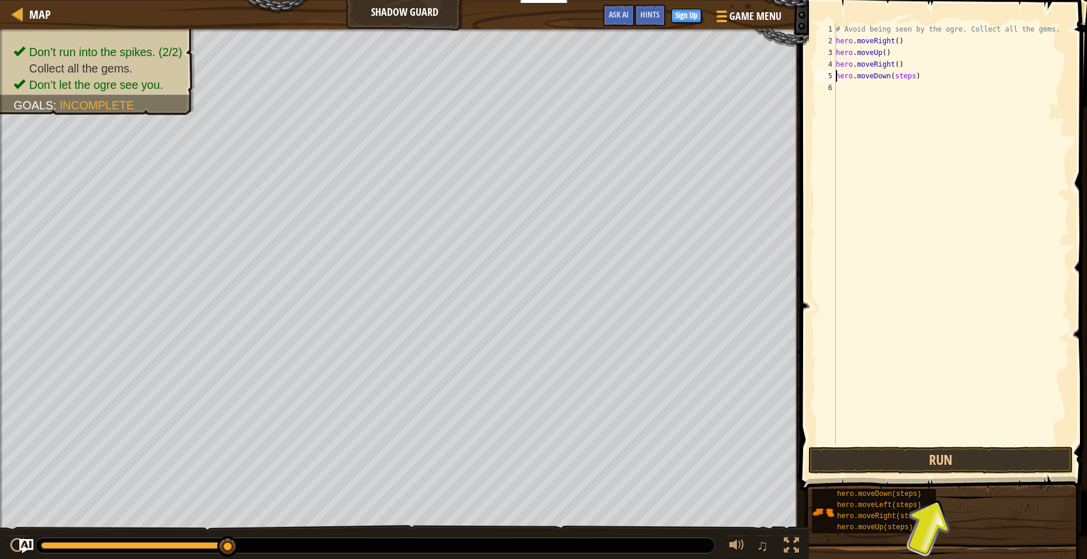
click at [911, 76] on div "# Avoid being seen by the ogre. Collect all the gems. hero . moveRight ( ) hero…" at bounding box center [951, 245] width 236 height 445
type textarea "hero.moveDown()"
click at [911, 94] on div "# Avoid being seen by the ogre. Collect all the gems. hero . moveRight ( ) hero…" at bounding box center [951, 245] width 236 height 445
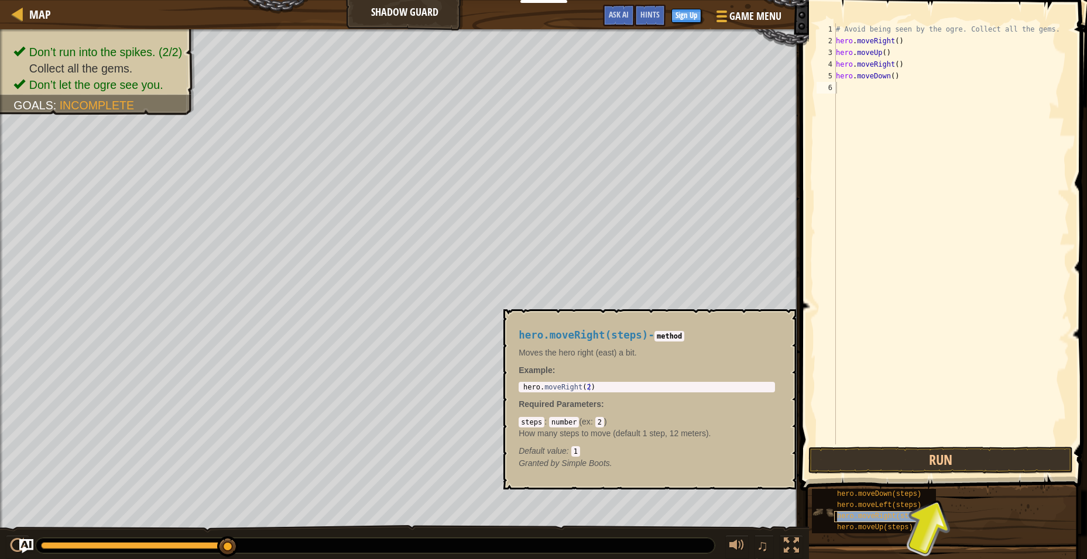
click at [871, 515] on span "hero.moveRight(steps)" at bounding box center [881, 517] width 88 height 8
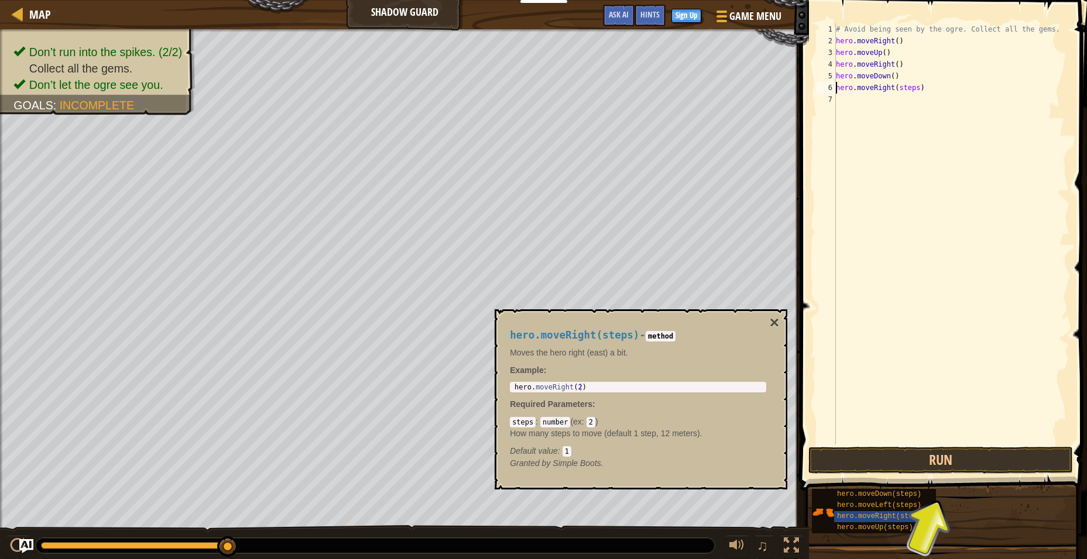
click at [920, 88] on div "# Avoid being seen by the ogre. Collect all the gems. hero . moveRight ( ) hero…" at bounding box center [951, 245] width 236 height 445
type textarea "hero.moveRight()"
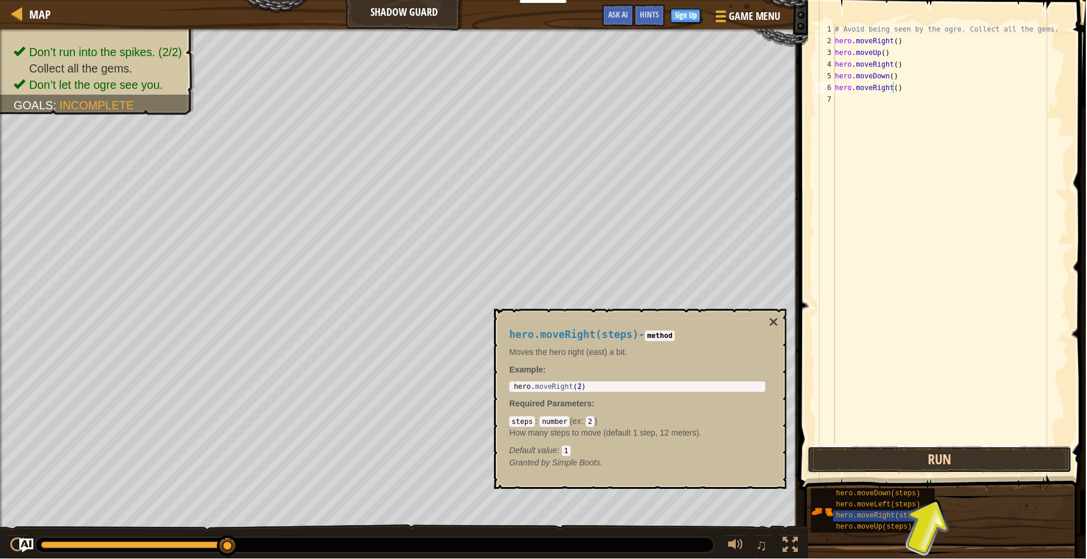
click at [946, 464] on button "Run" at bounding box center [940, 460] width 265 height 27
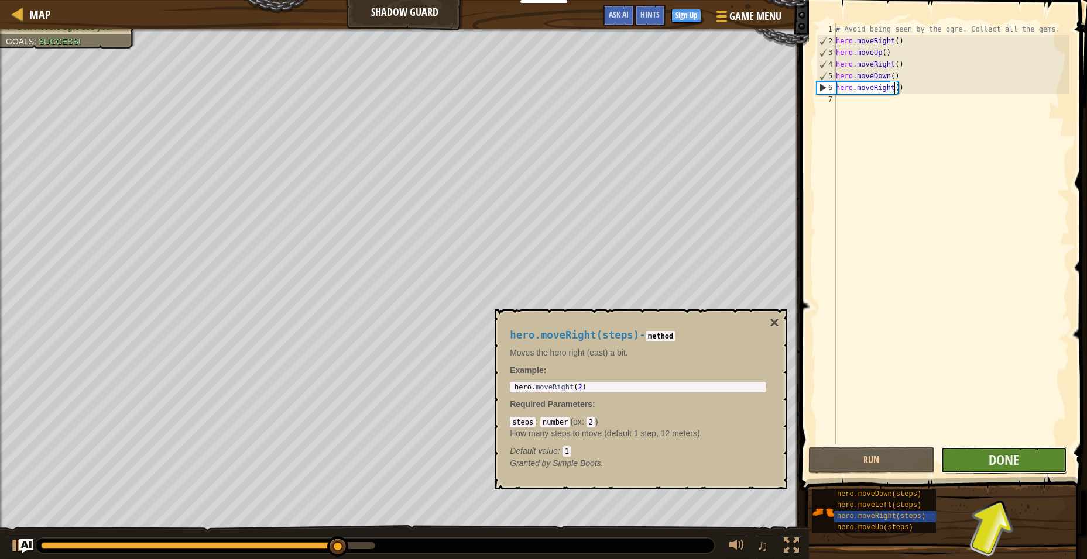
click at [1022, 461] on button "Done" at bounding box center [1003, 460] width 126 height 27
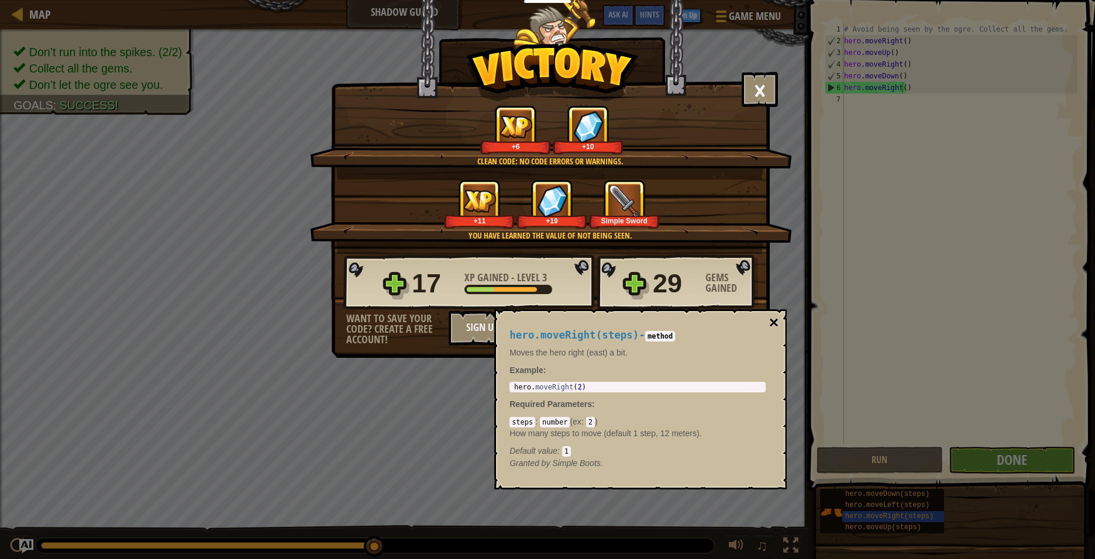
click at [772, 321] on button "×" at bounding box center [774, 323] width 9 height 16
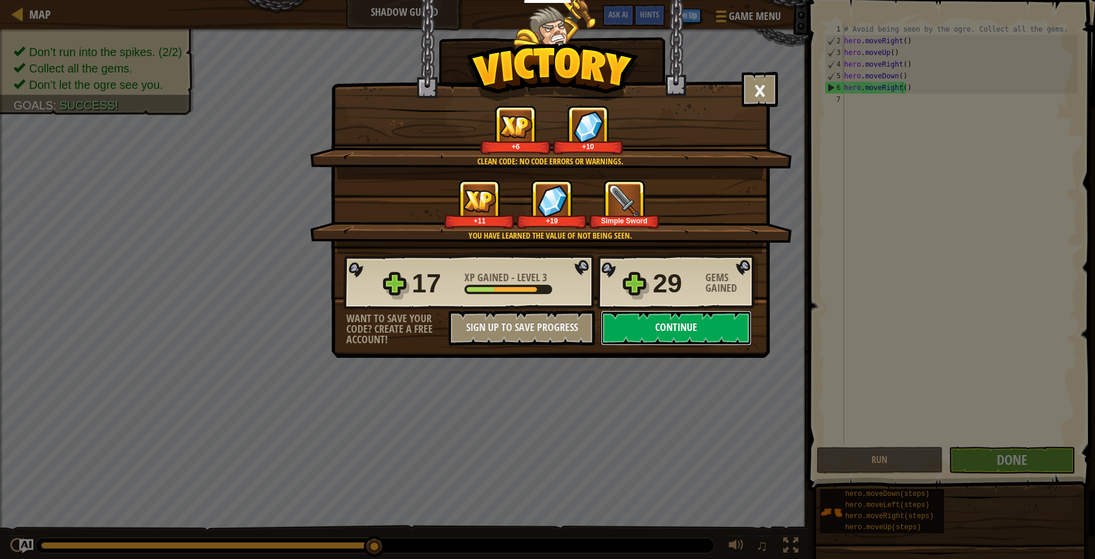
click at [703, 325] on button "Continue" at bounding box center [676, 328] width 151 height 35
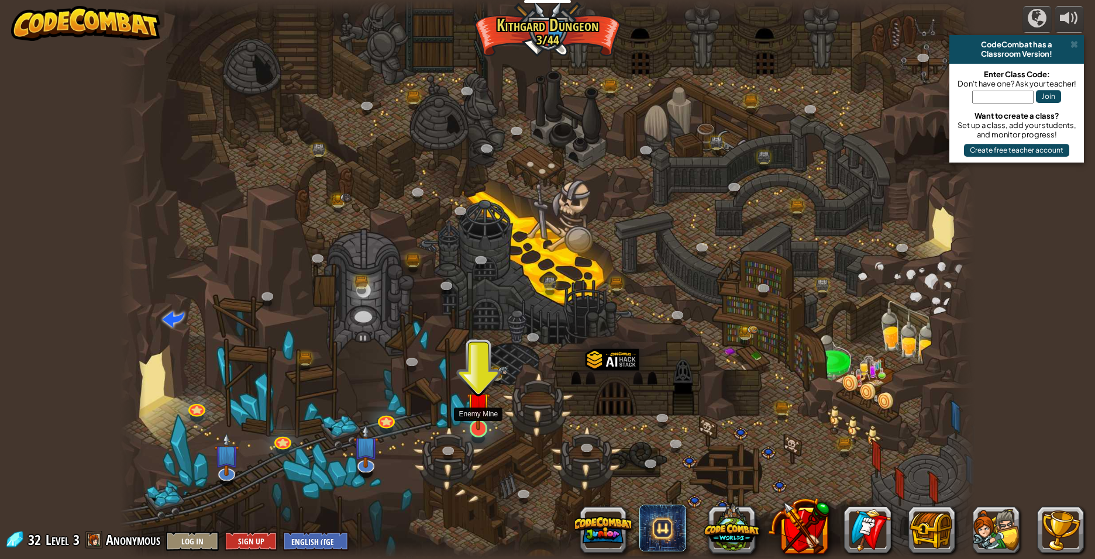
click at [476, 411] on img at bounding box center [478, 403] width 23 height 53
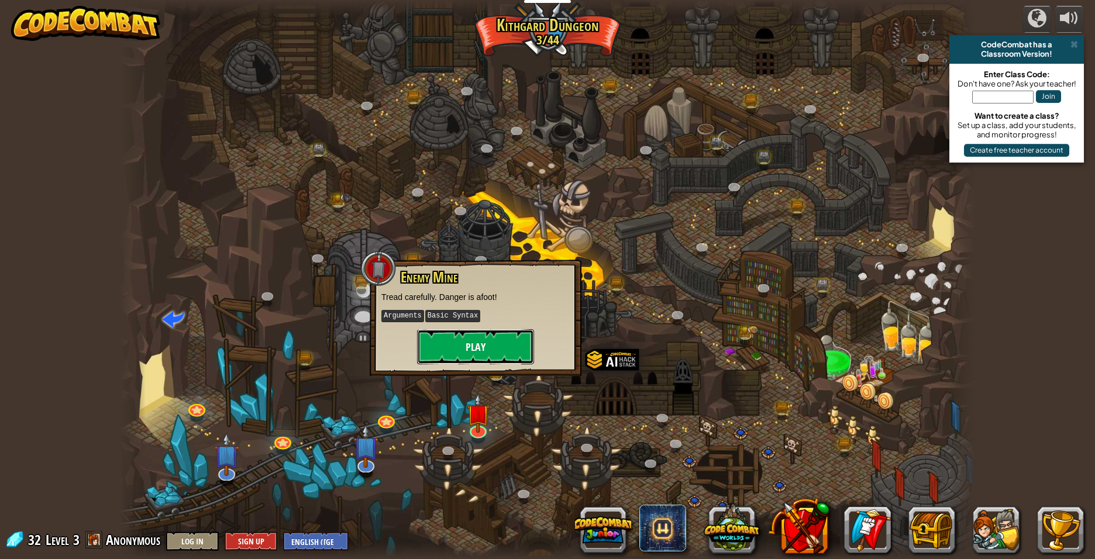
click at [462, 351] on button "Play" at bounding box center [475, 346] width 117 height 35
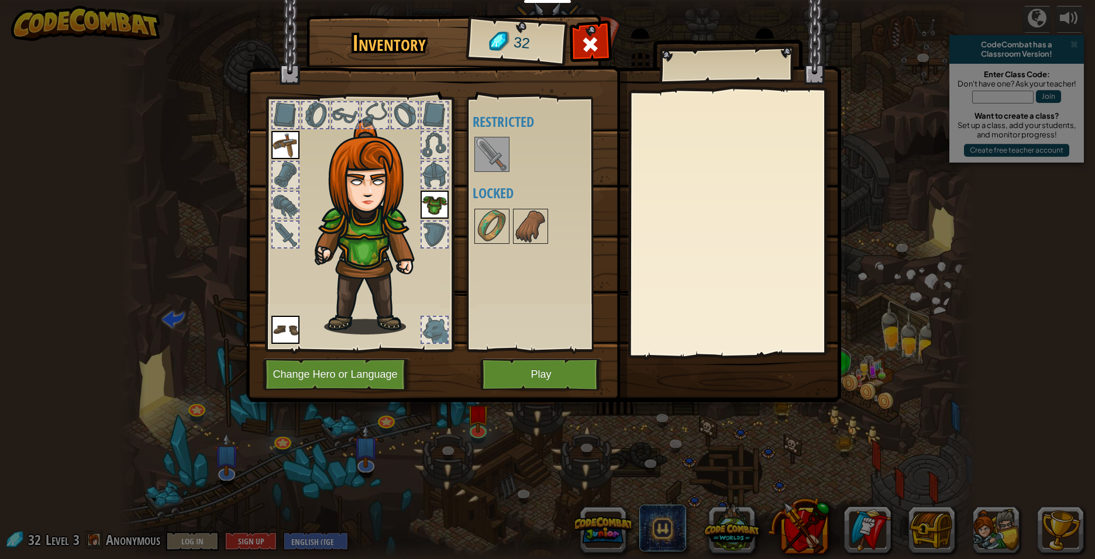
click at [439, 194] on img at bounding box center [435, 205] width 28 height 28
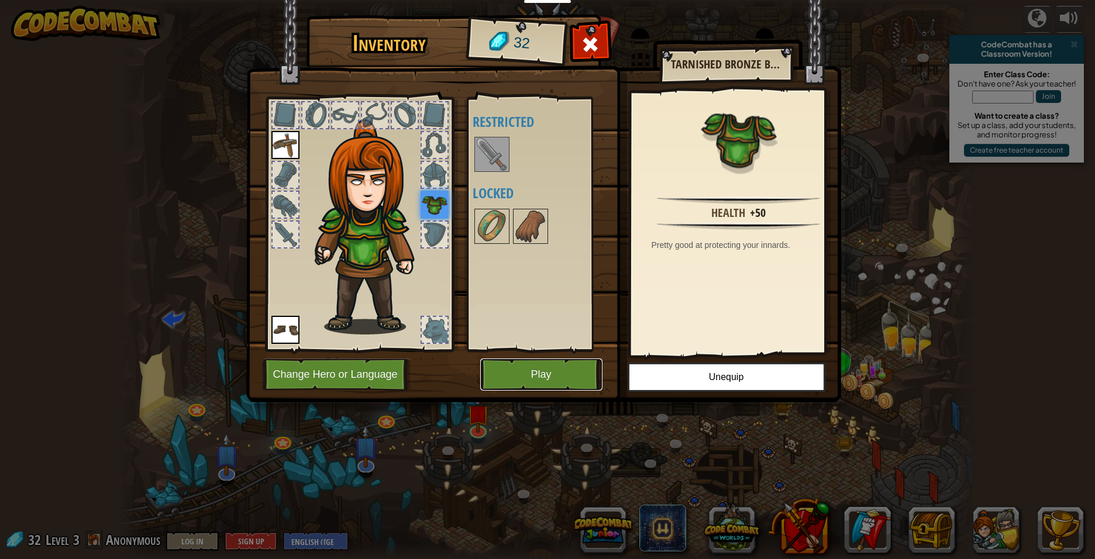
click at [545, 381] on button "Play" at bounding box center [541, 375] width 122 height 32
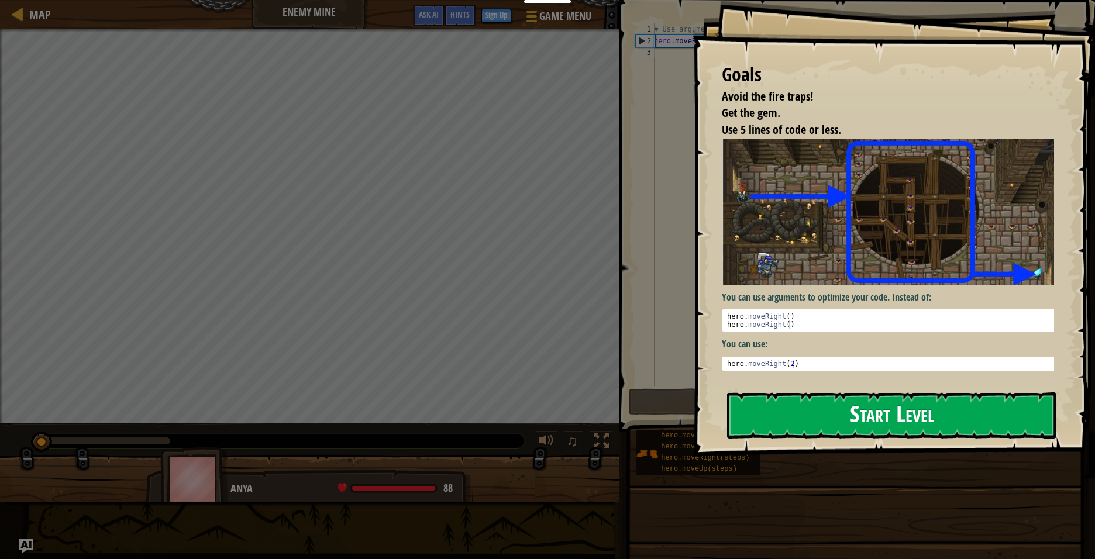
click at [761, 414] on button "Start Level" at bounding box center [891, 416] width 329 height 46
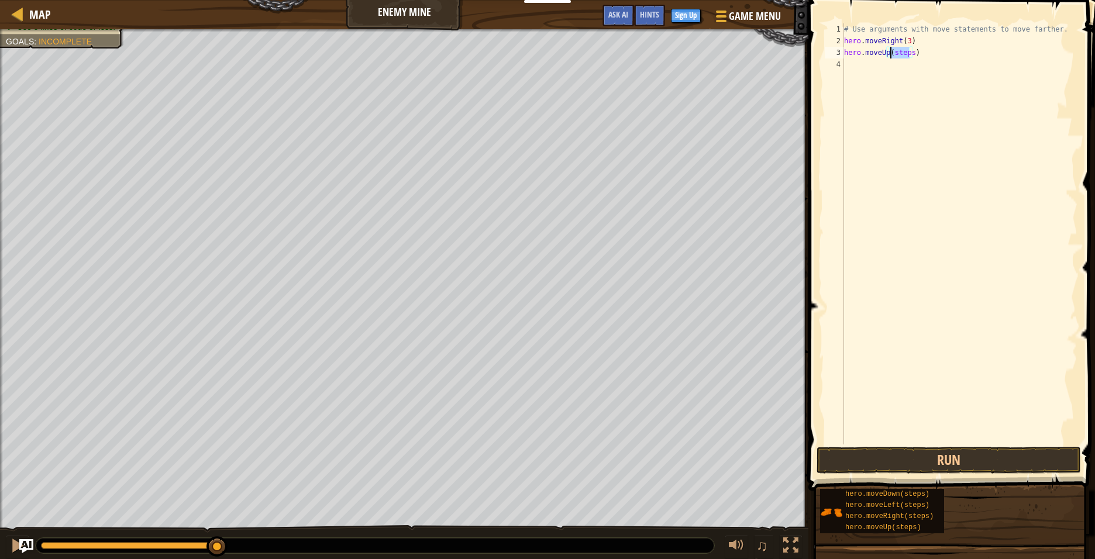
drag, startPoint x: 907, startPoint y: 51, endPoint x: 892, endPoint y: 53, distance: 15.3
click at [892, 53] on div "# Use arguments with move statements to move farther. hero . moveRight ( 3 ) he…" at bounding box center [960, 245] width 236 height 445
type textarea "hero.moveUp()"
click at [923, 130] on div "# Use arguments with move statements to move farther. hero . moveRight ( 3 ) he…" at bounding box center [960, 245] width 236 height 445
drag, startPoint x: 919, startPoint y: 64, endPoint x: 904, endPoint y: 65, distance: 15.8
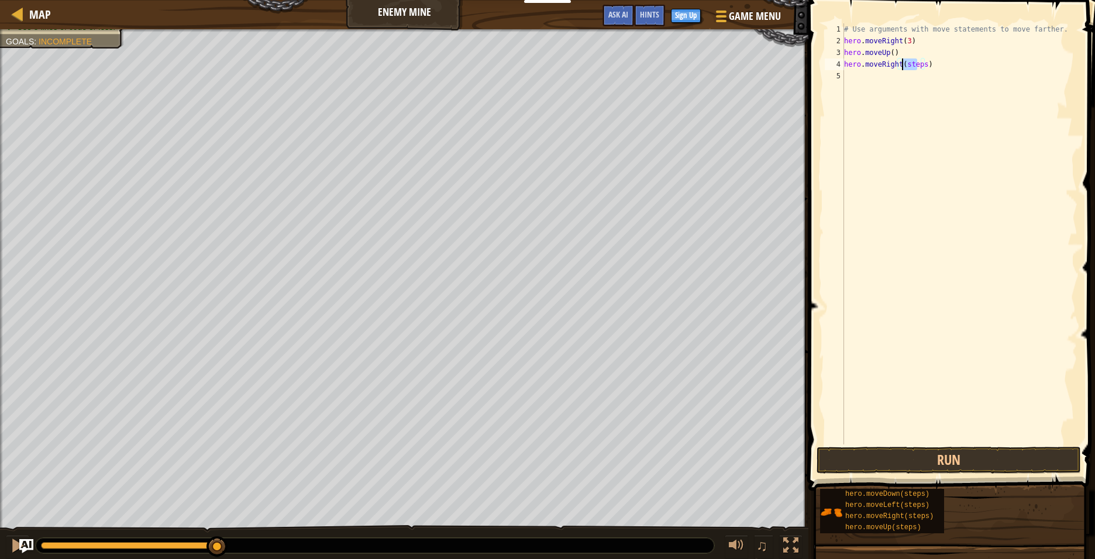
click at [904, 65] on div "# Use arguments with move statements to move farther. hero . moveRight ( 3 ) he…" at bounding box center [960, 245] width 236 height 445
type textarea "hero.moveRight()hero.moveDown(steps)"
drag, startPoint x: 950, startPoint y: 66, endPoint x: 973, endPoint y: 68, distance: 22.4
click at [968, 68] on div "# Use arguments with move statements to move farther. hero . moveRight ( 3 ) he…" at bounding box center [960, 245] width 236 height 445
drag, startPoint x: 995, startPoint y: 70, endPoint x: 984, endPoint y: 76, distance: 12.0
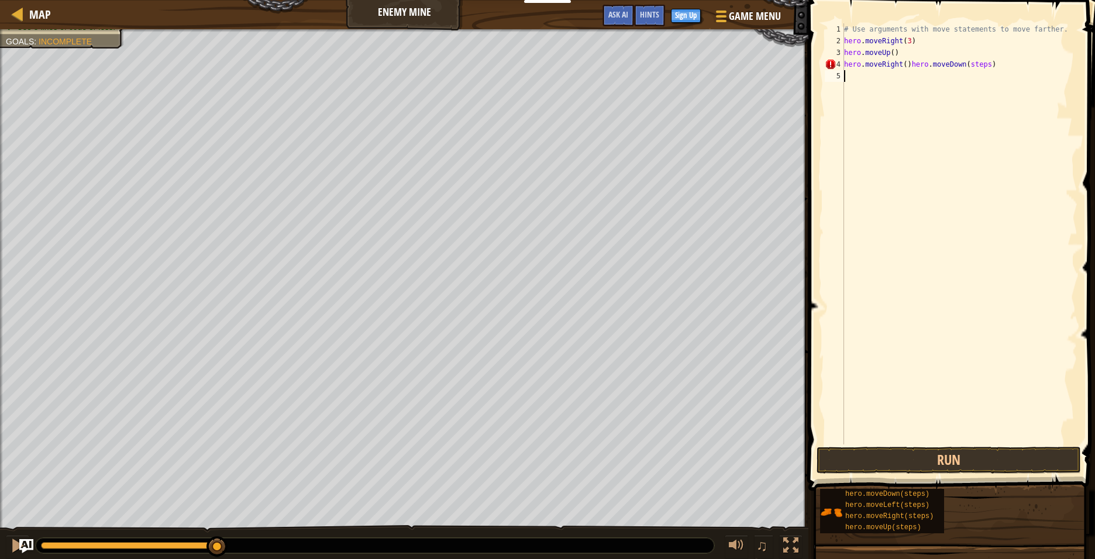
click at [967, 68] on div "# Use arguments with move statements to move farther. hero . moveRight ( 3 ) he…" at bounding box center [960, 245] width 236 height 445
type textarea "hero.moveRight()hero.moveDown(steps)"
drag, startPoint x: 987, startPoint y: 64, endPoint x: 907, endPoint y: 68, distance: 80.3
click at [907, 68] on div "# Use arguments with move statements to move farther. hero . moveRight ( 3 ) he…" at bounding box center [960, 245] width 236 height 445
click at [916, 75] on div "# Use arguments with move statements to move farther. hero . moveRight ( 3 ) he…" at bounding box center [960, 245] width 236 height 445
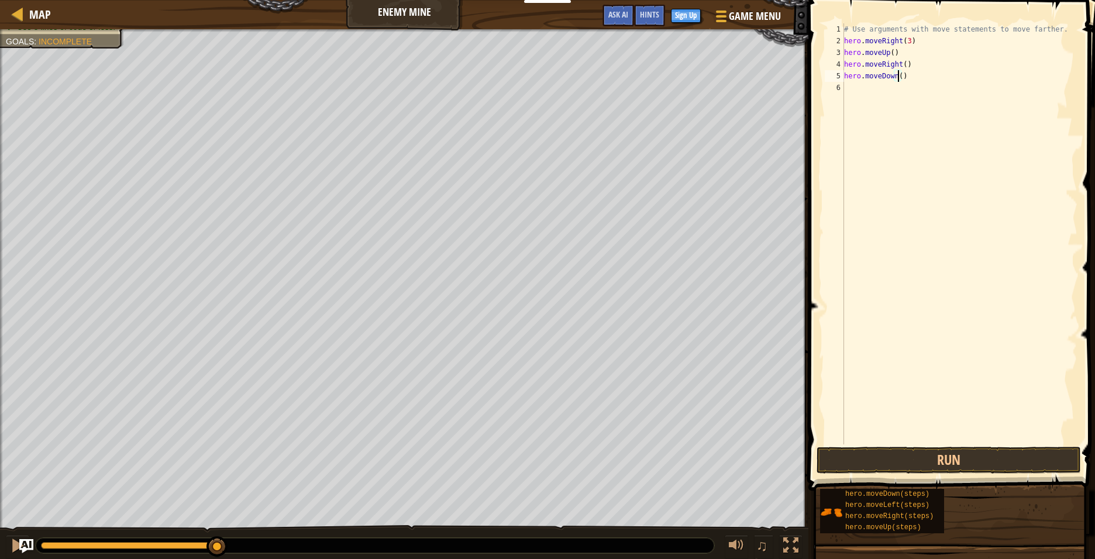
type textarea "hero.moveDown(3)"
click at [936, 142] on div "# Use arguments with move statements to move farther. hero . moveRight ( 3 ) he…" at bounding box center [960, 245] width 236 height 445
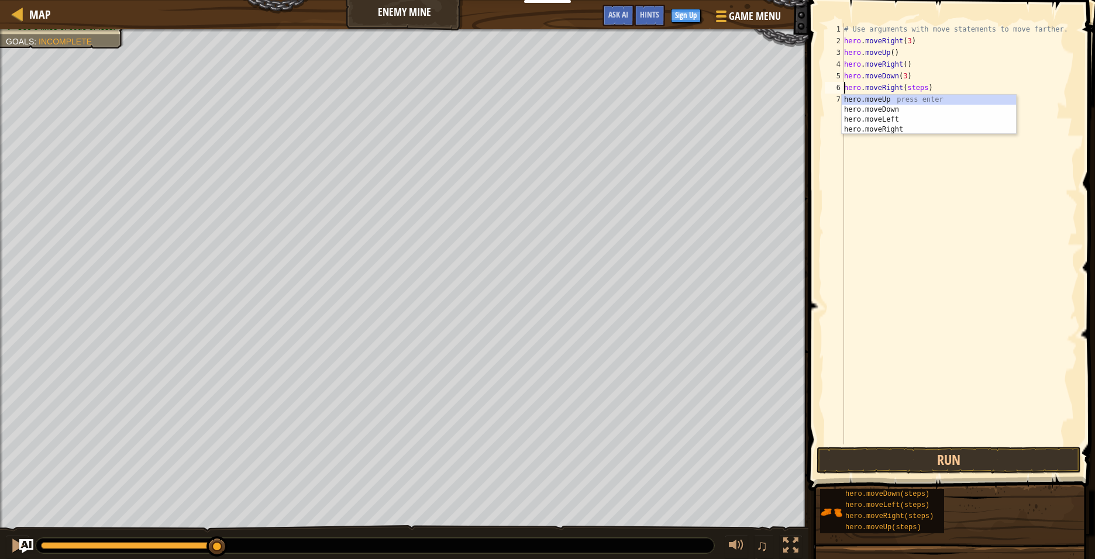
click at [922, 90] on div "# Use arguments with move statements to move farther. hero . moveRight ( 3 ) he…" at bounding box center [960, 245] width 236 height 445
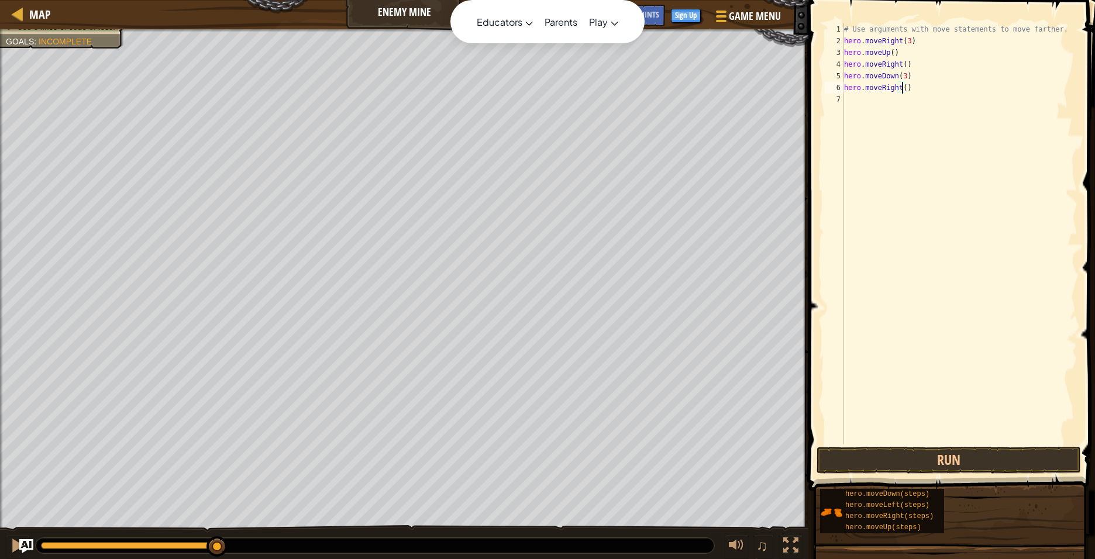
scroll to position [5, 5]
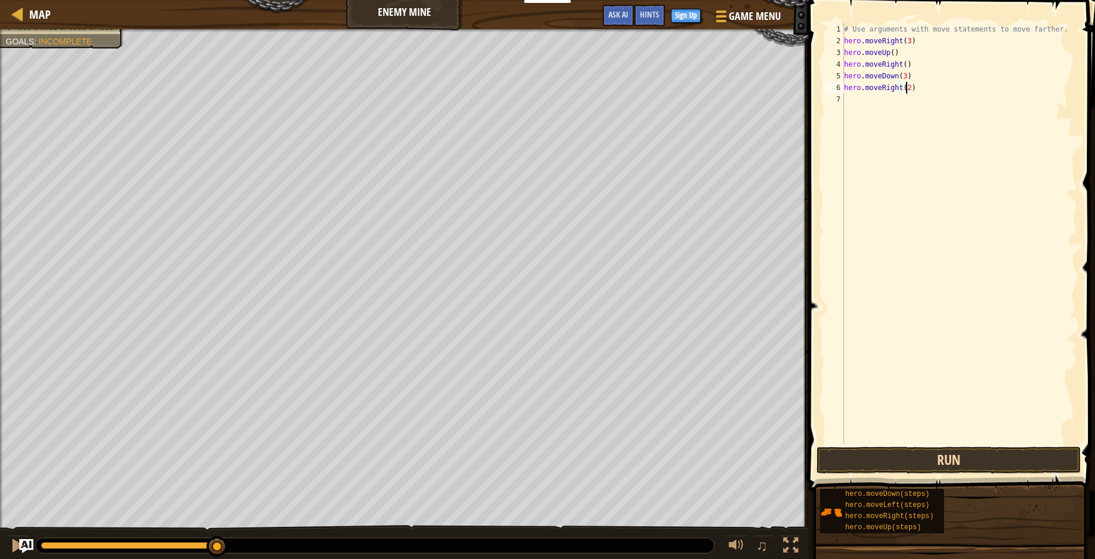
type textarea "hero.moveRight(2)"
click at [908, 452] on button "Run" at bounding box center [949, 460] width 265 height 27
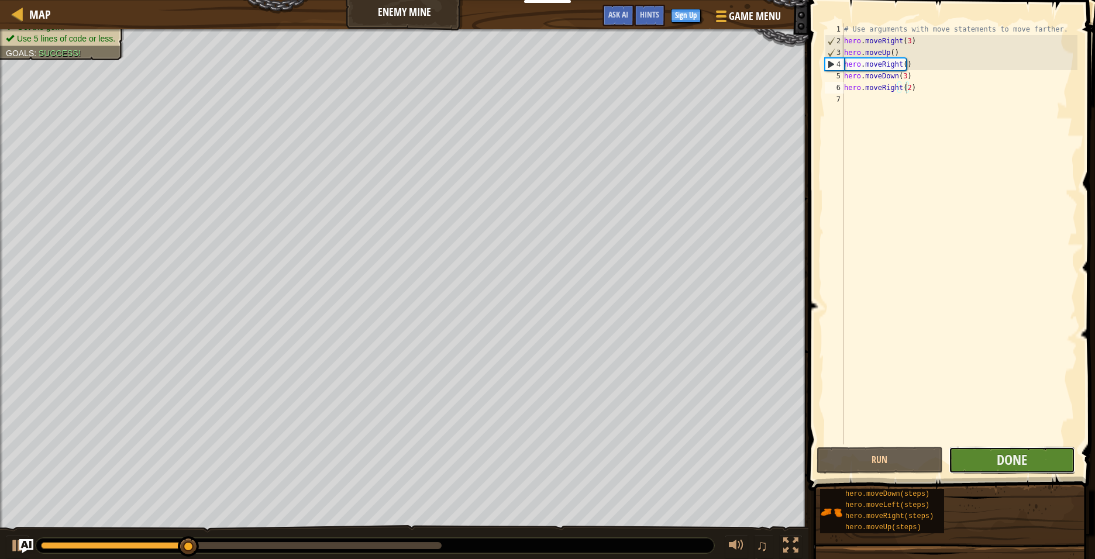
click at [967, 452] on button "Done" at bounding box center [1012, 460] width 126 height 27
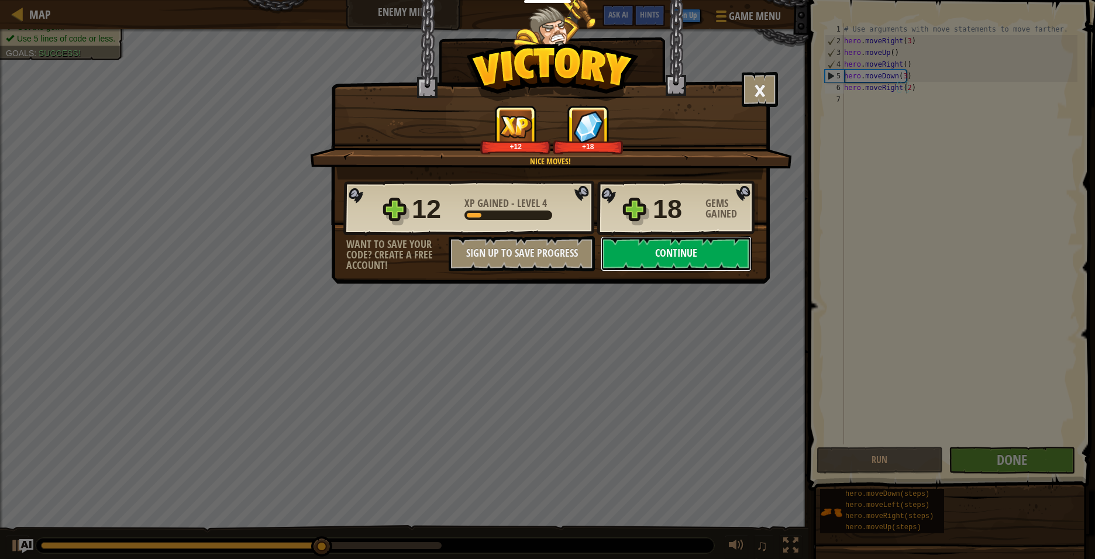
click at [685, 259] on button "Continue" at bounding box center [676, 253] width 151 height 35
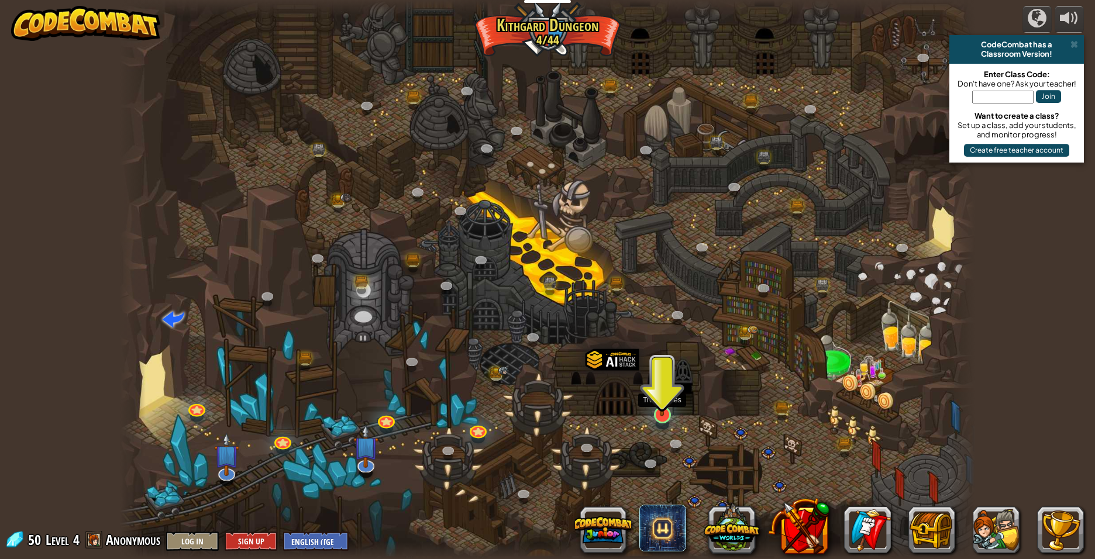
click at [653, 415] on img at bounding box center [662, 389] width 23 height 53
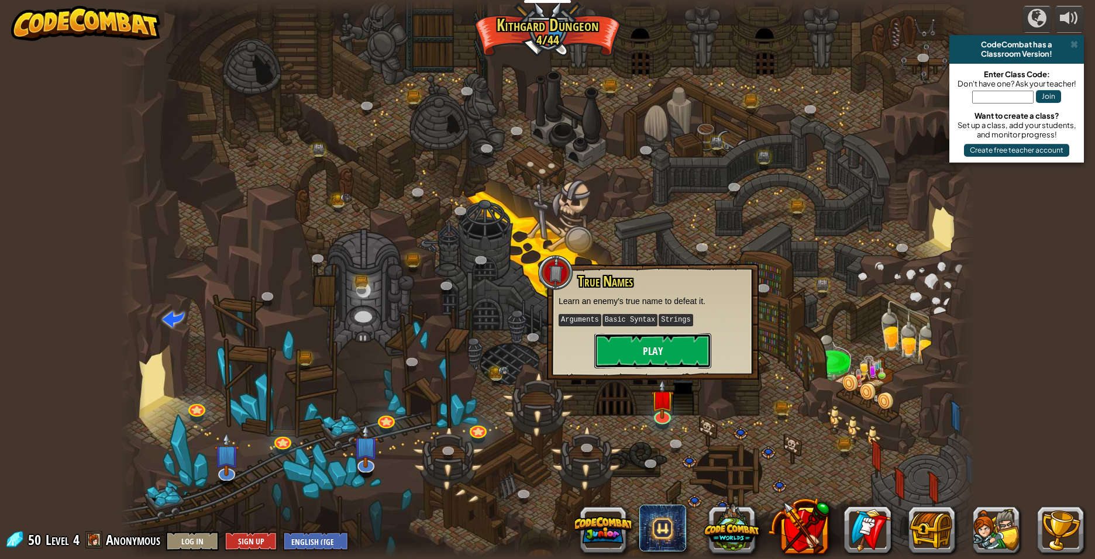
click at [643, 356] on button "Play" at bounding box center [653, 351] width 117 height 35
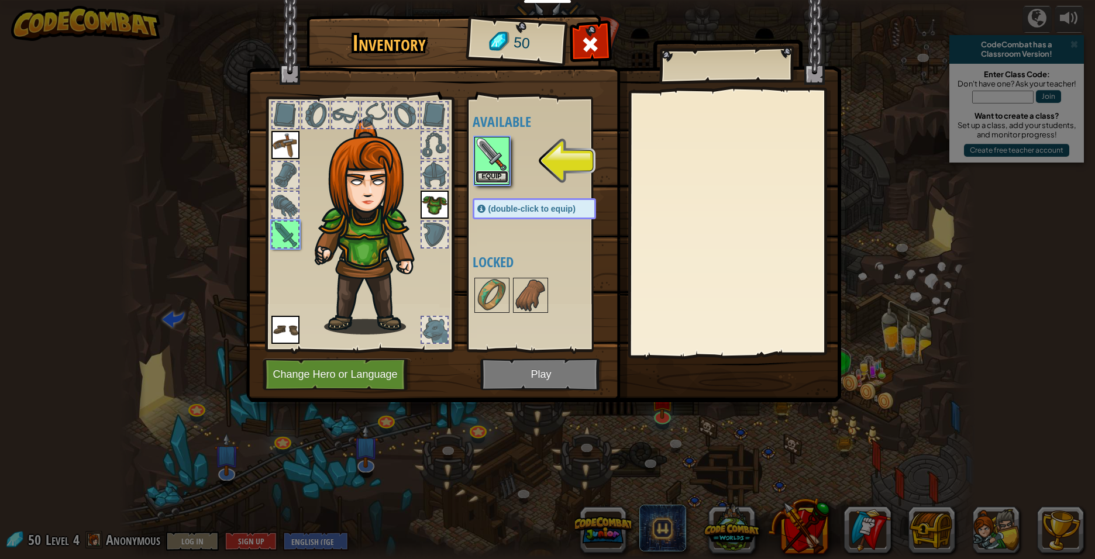
click at [493, 172] on button "Equip" at bounding box center [492, 177] width 33 height 12
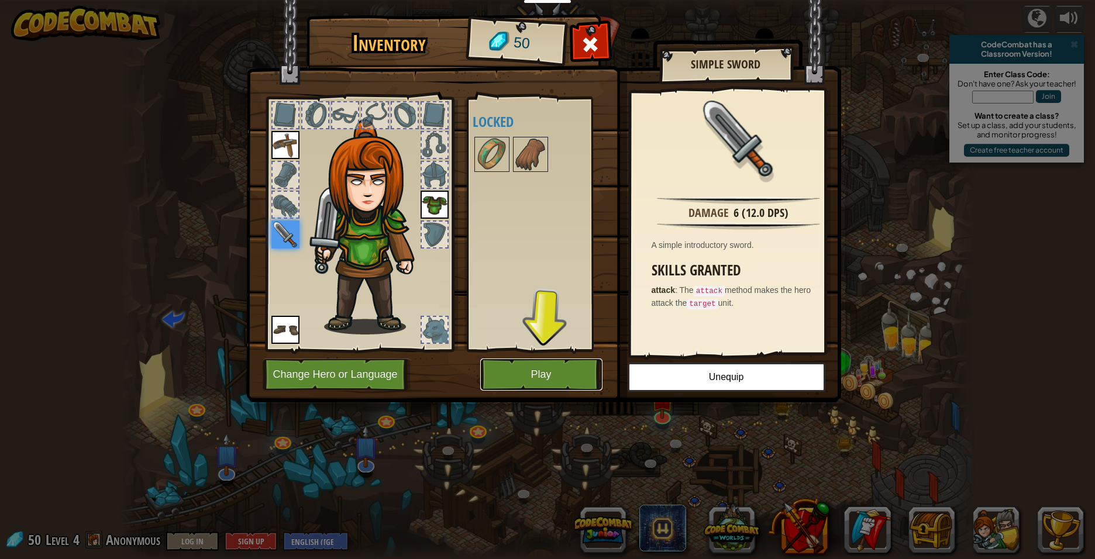
click at [561, 378] on button "Play" at bounding box center [541, 375] width 122 height 32
